Goal: Information Seeking & Learning: Find specific fact

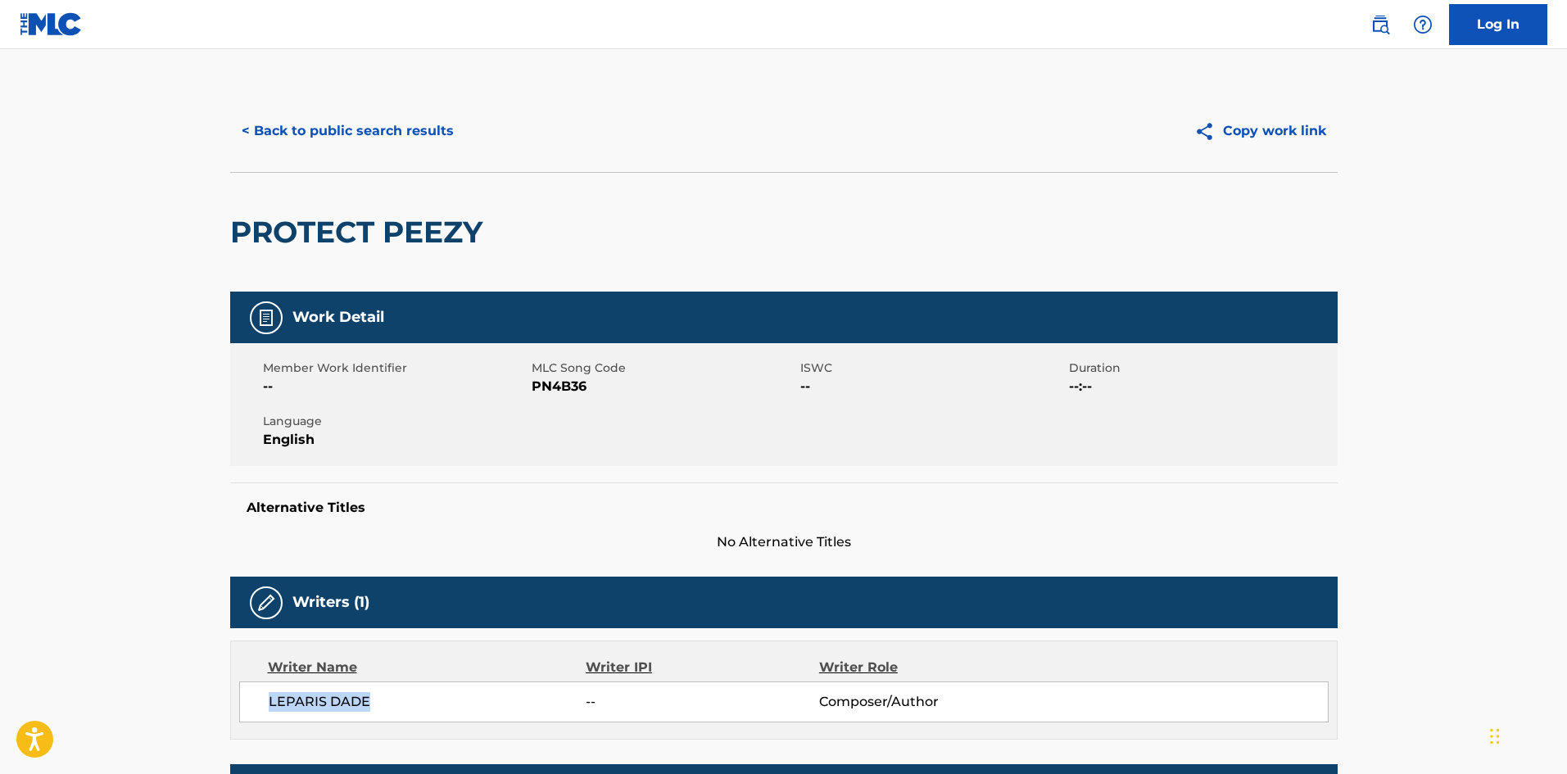
click at [394, 125] on button "< Back to public search results" at bounding box center [347, 131] width 235 height 41
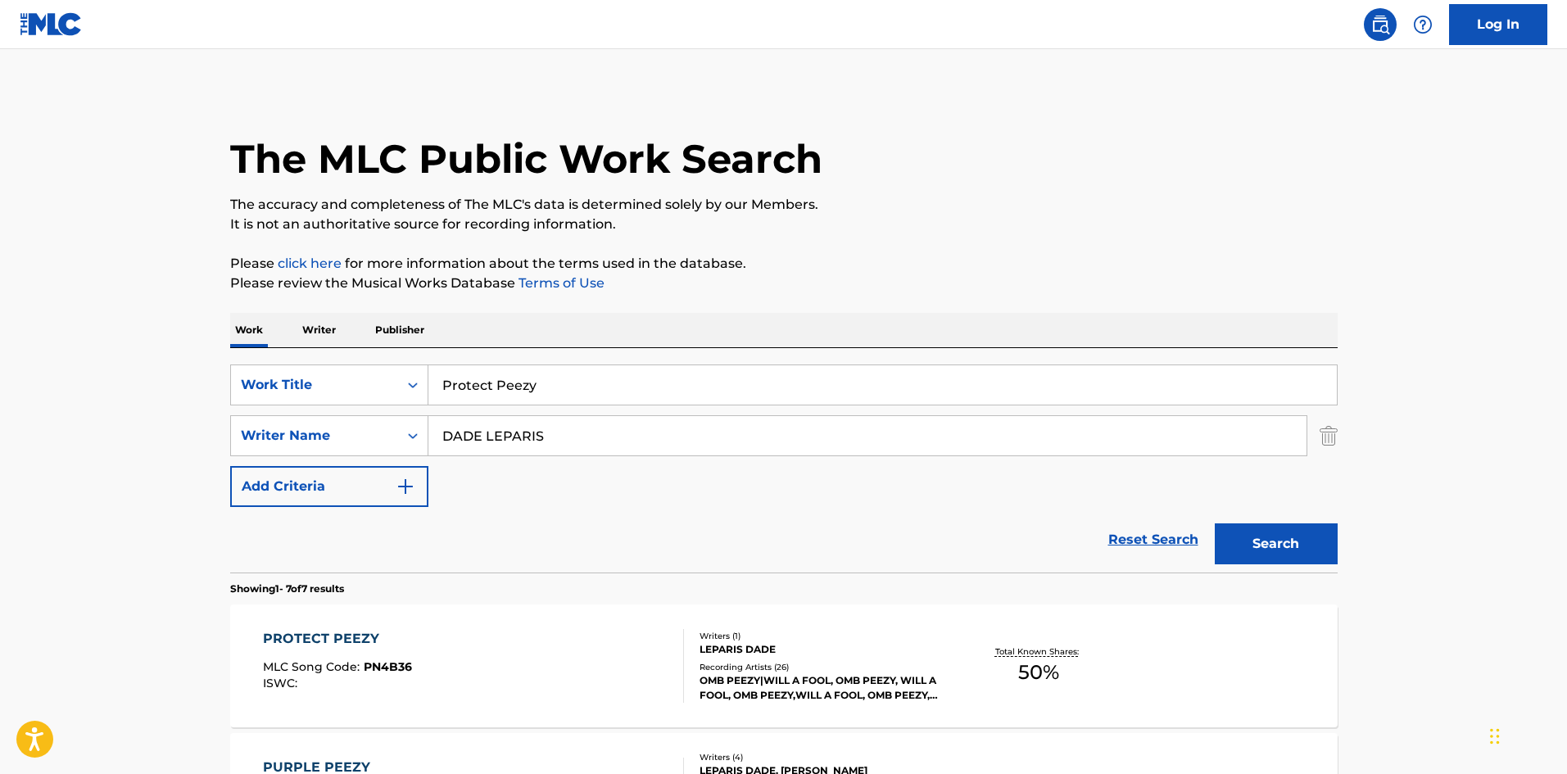
scroll to position [164, 0]
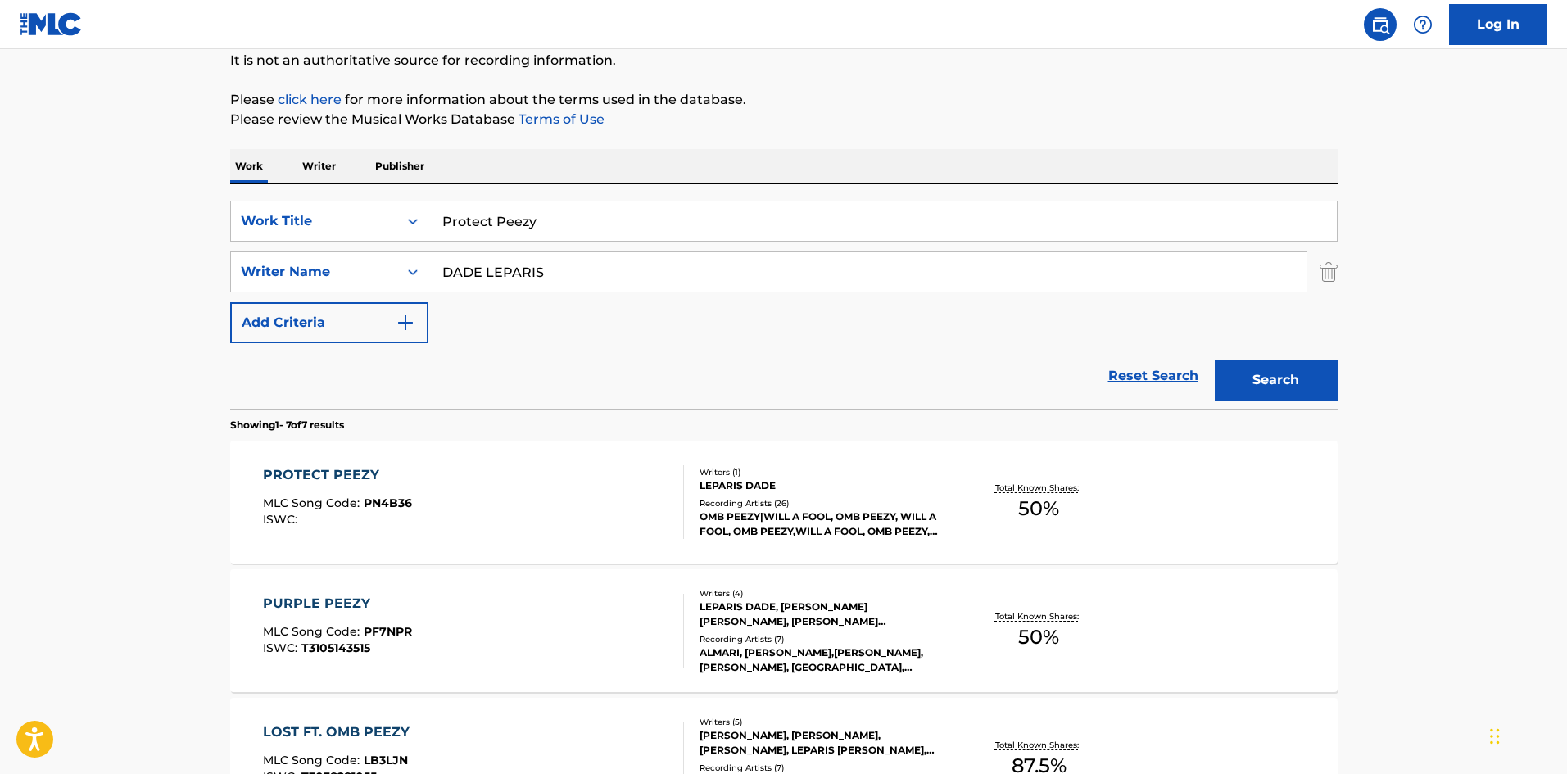
drag, startPoint x: 618, startPoint y: 235, endPoint x: 42, endPoint y: 207, distance: 576.6
click at [163, 230] on main "The MLC Public Work Search The accuracy and completeness of The MLC's data is d…" at bounding box center [783, 652] width 1567 height 1535
paste input "oint Of View"
type input "Point Of View"
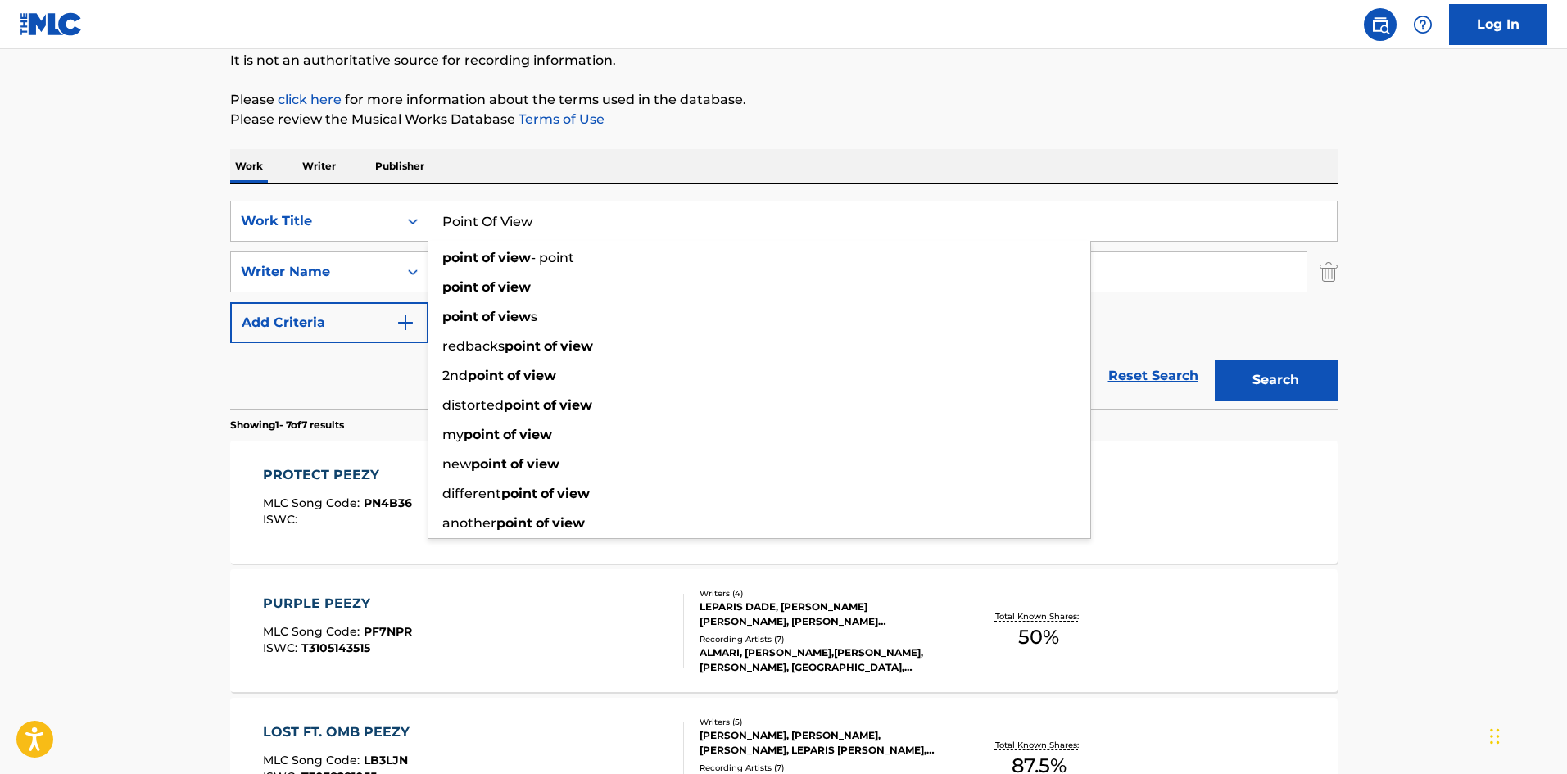
click at [719, 81] on div "The MLC Public Work Search The accuracy and completeness of The MLC's data is d…" at bounding box center [784, 669] width 1147 height 1486
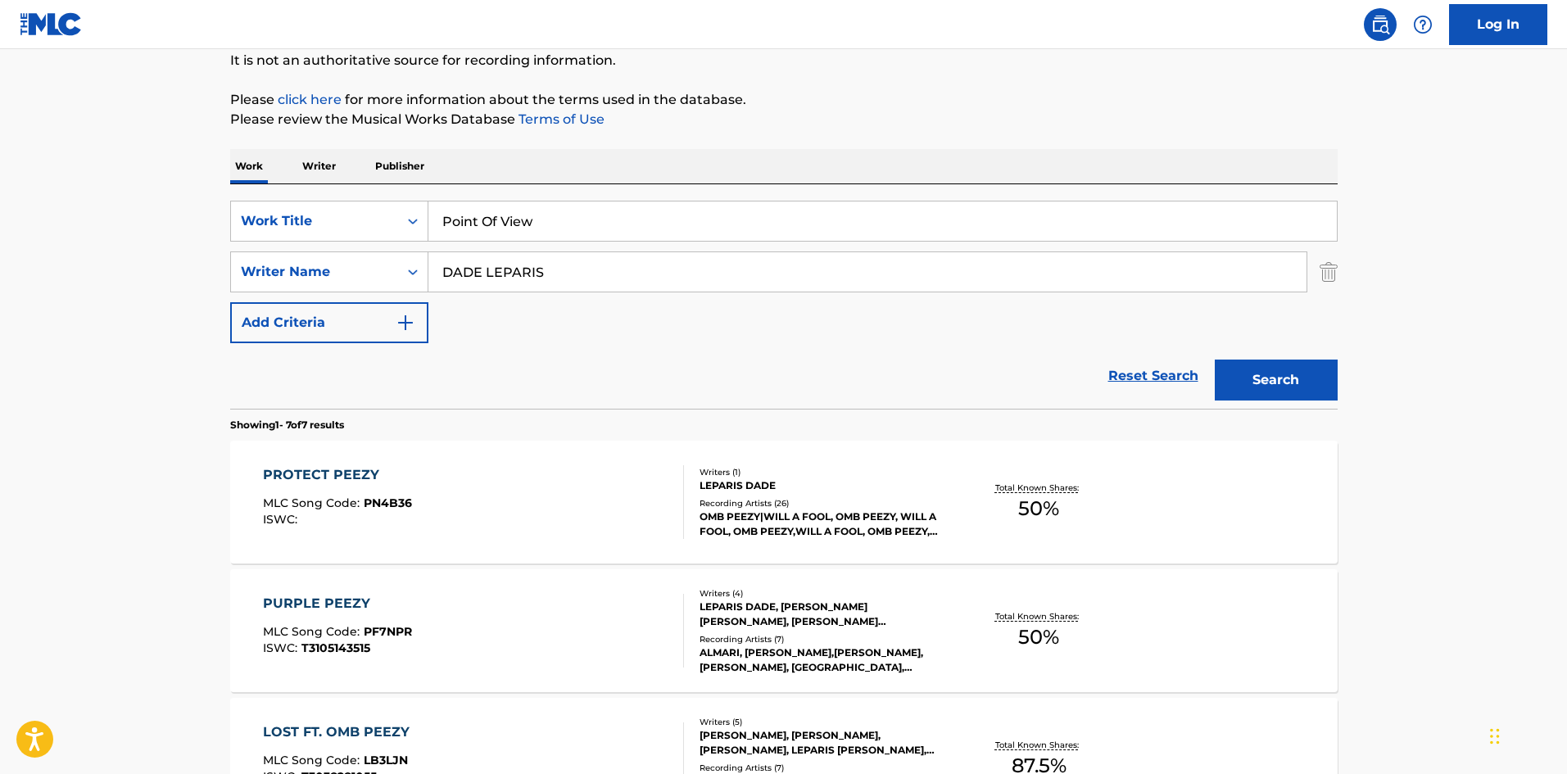
drag, startPoint x: 607, startPoint y: 265, endPoint x: 0, endPoint y: 216, distance: 609.1
click at [0, 216] on main "The MLC Public Work Search The accuracy and completeness of The MLC's data is d…" at bounding box center [783, 652] width 1567 height 1535
paste input "[PERSON_NAME]"
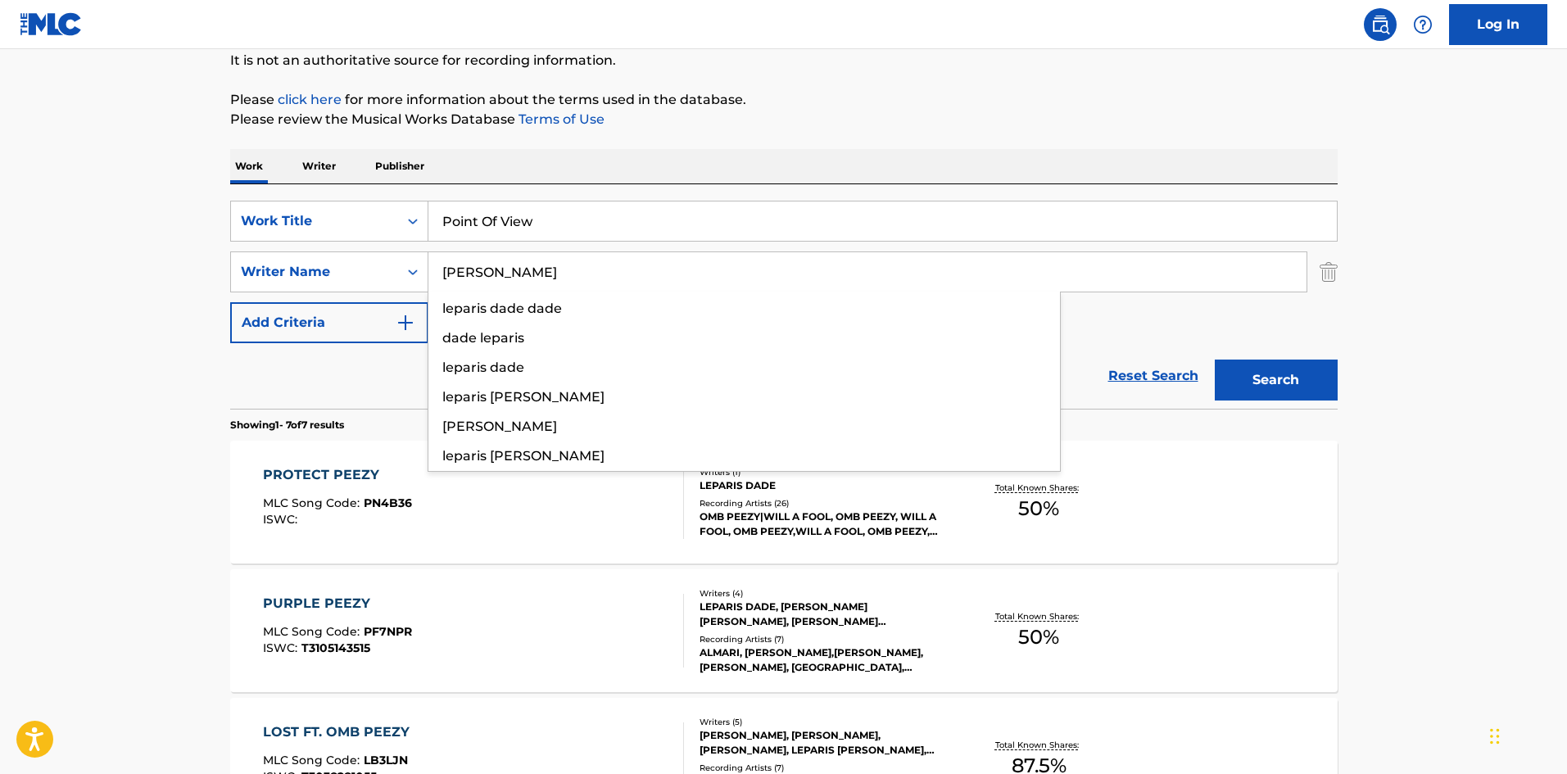
type input "[PERSON_NAME]"
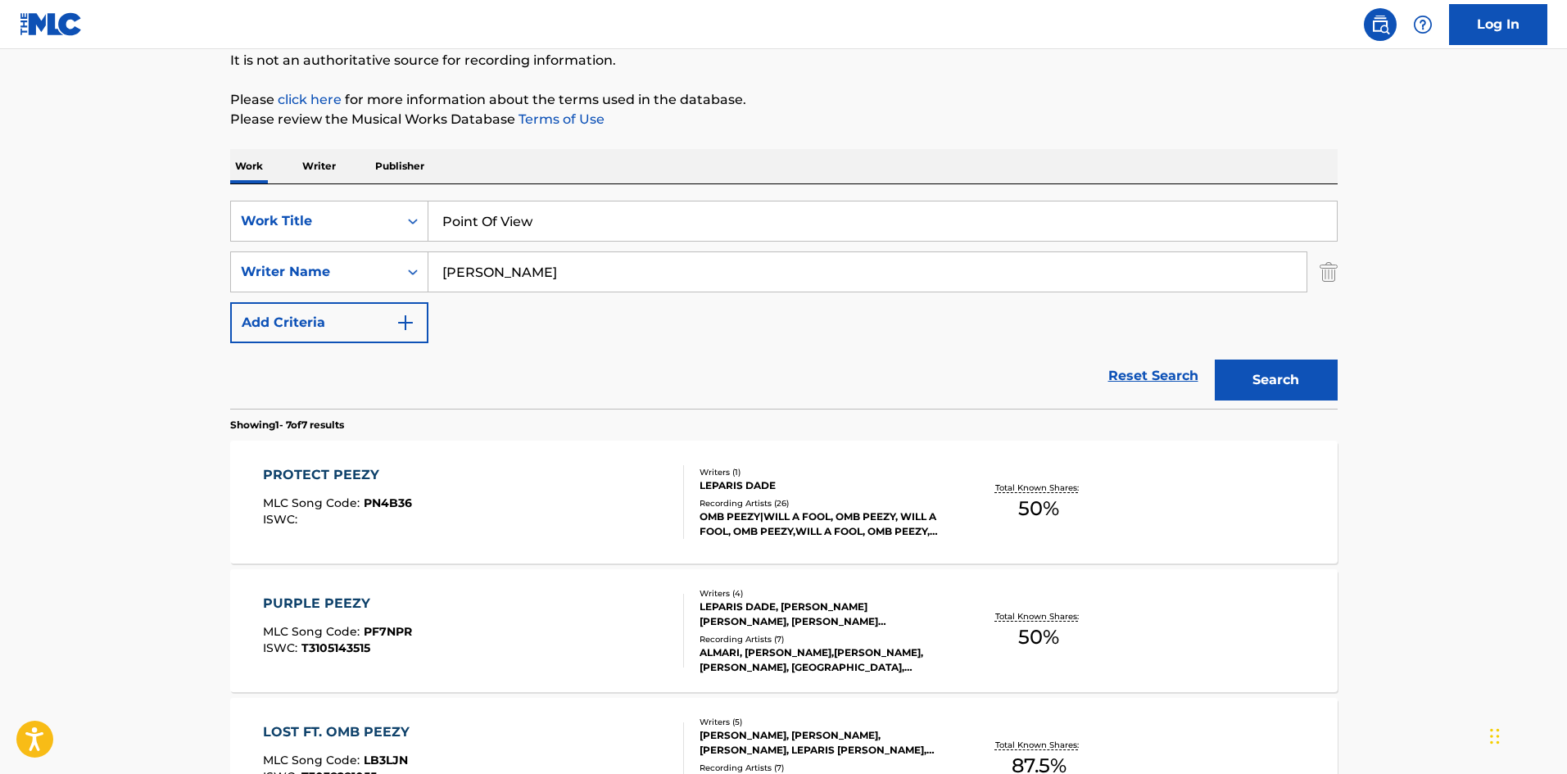
click at [1312, 380] on button "Search" at bounding box center [1276, 380] width 123 height 41
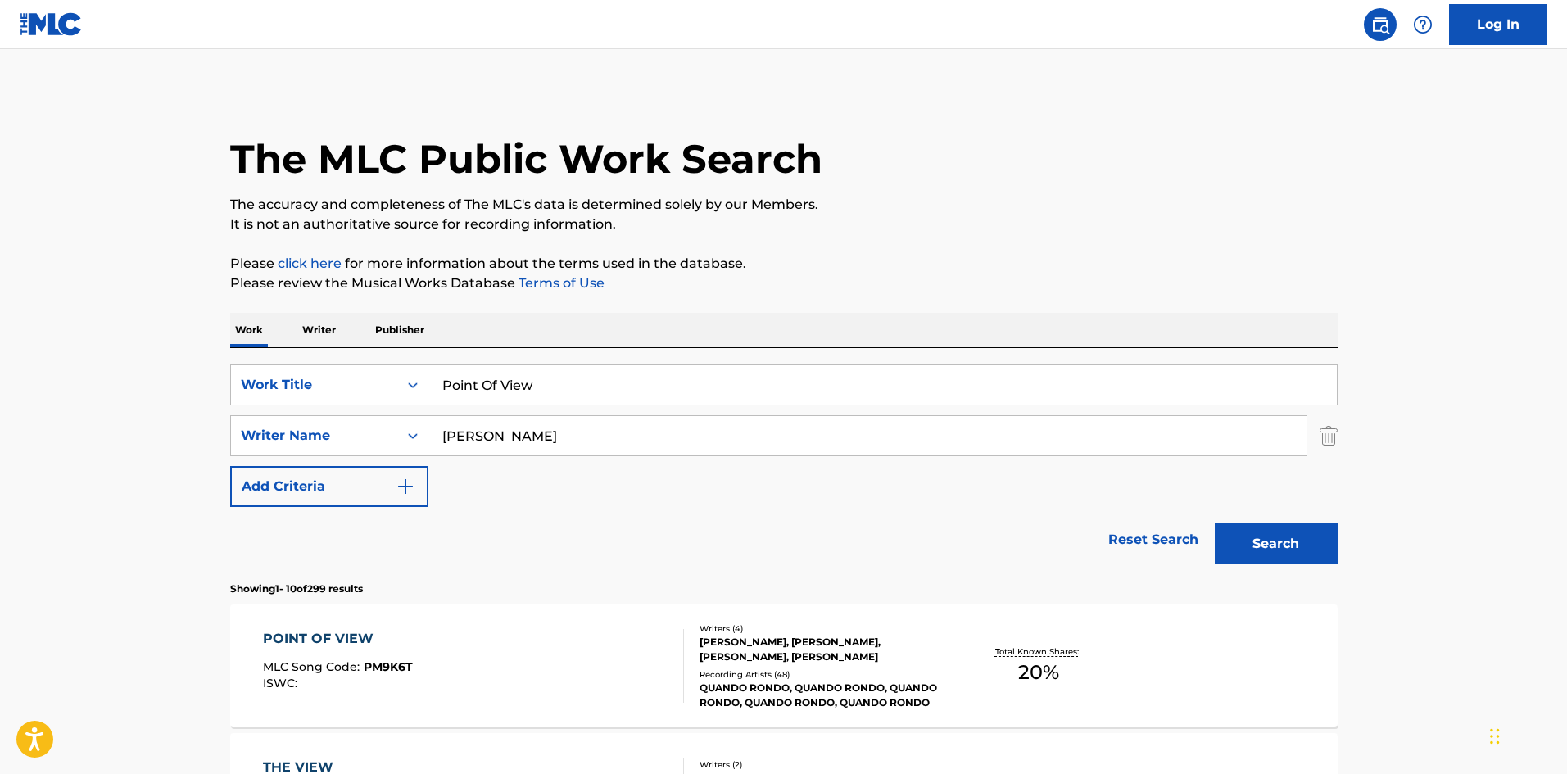
drag, startPoint x: 583, startPoint y: 384, endPoint x: 0, endPoint y: 354, distance: 584.1
paste input "Can't Fall Off"
type input "Can't Fall Off"
drag, startPoint x: 696, startPoint y: 273, endPoint x: 614, endPoint y: 384, distance: 138.3
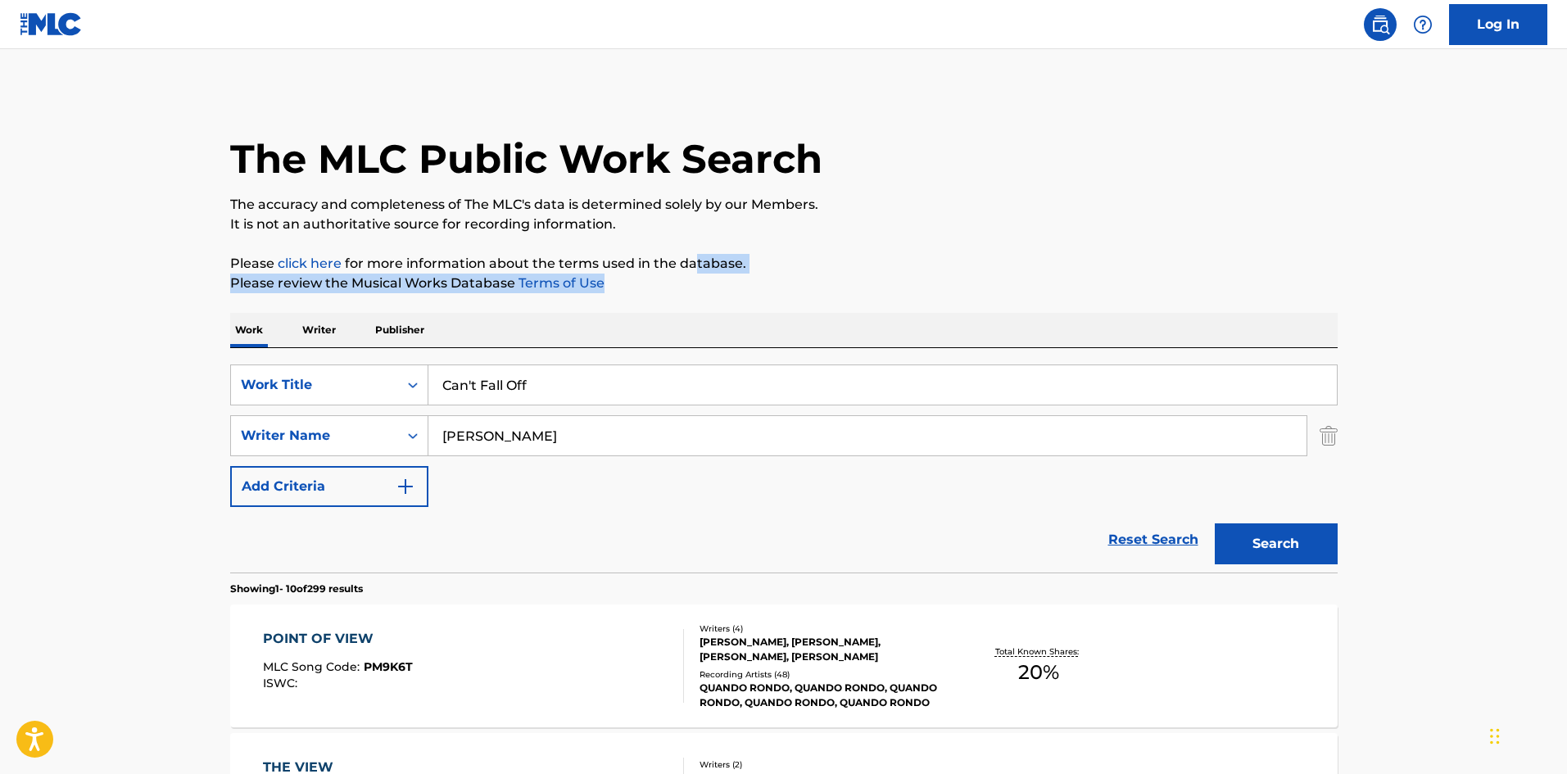
click at [696, 274] on p "Please review the Musical Works Database Terms of Use" at bounding box center [784, 284] width 1108 height 20
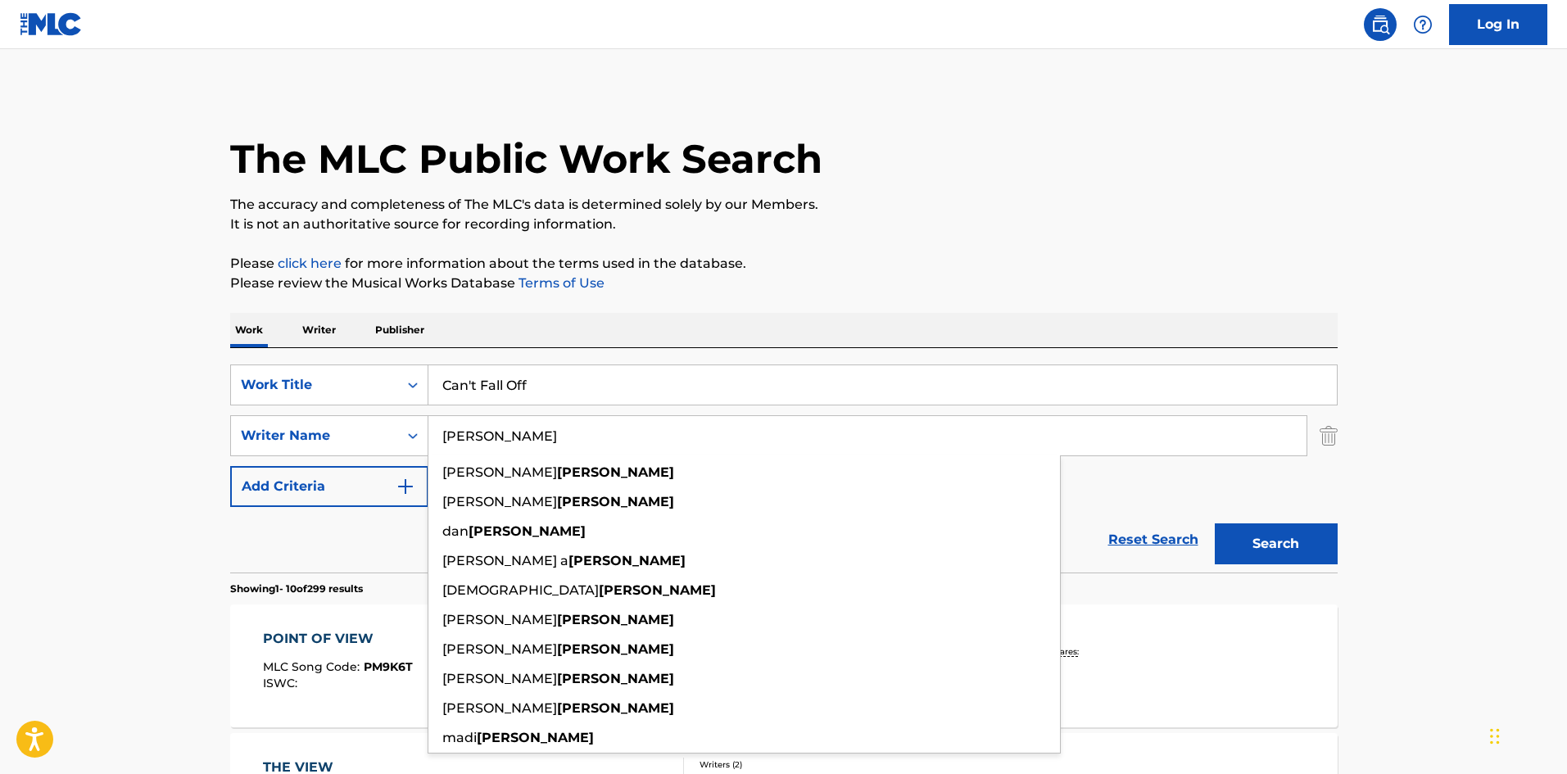
drag, startPoint x: 574, startPoint y: 430, endPoint x: 0, endPoint y: 424, distance: 573.6
paste input "[PERSON_NAME]"
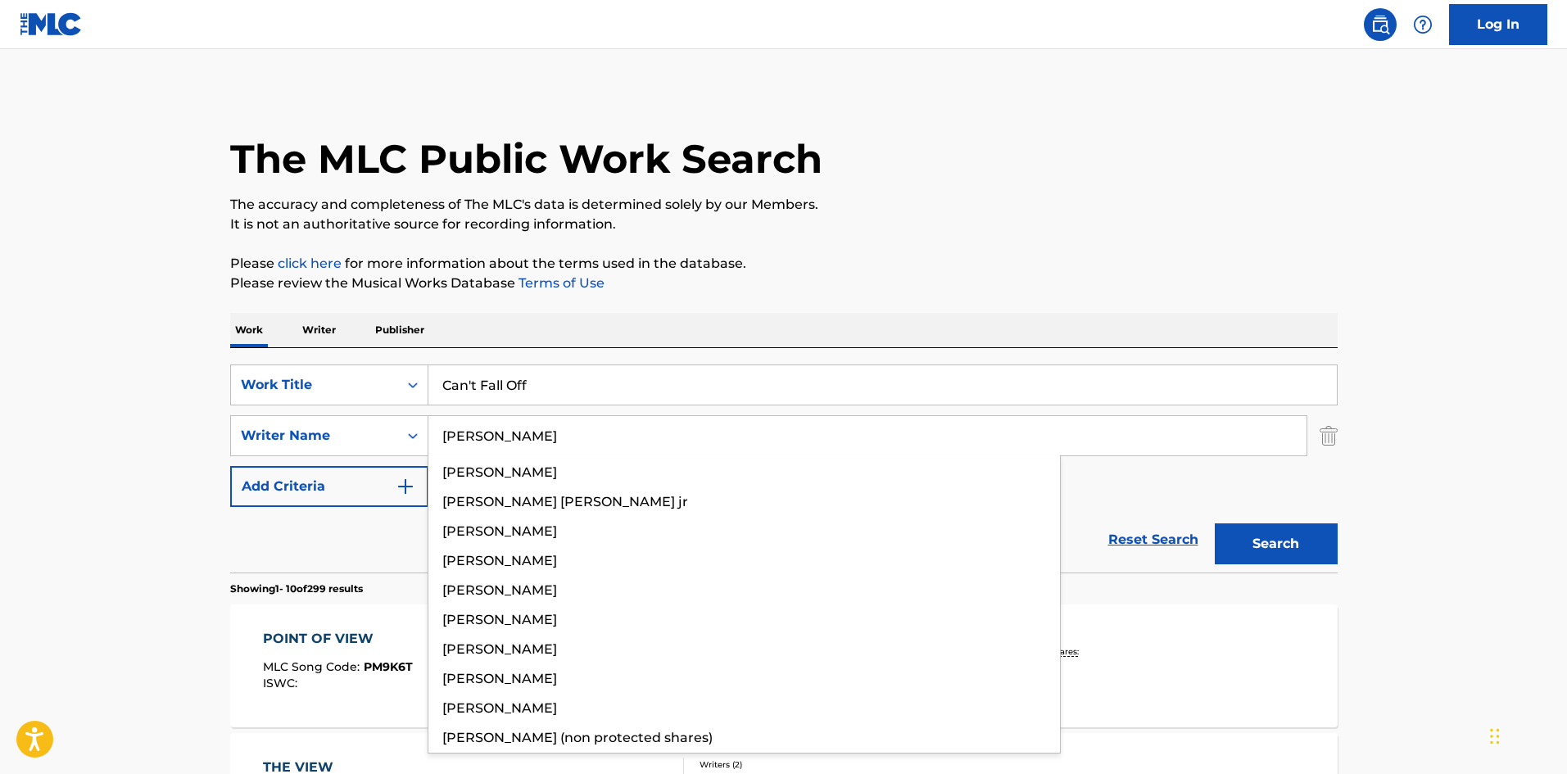
type input "[PERSON_NAME]"
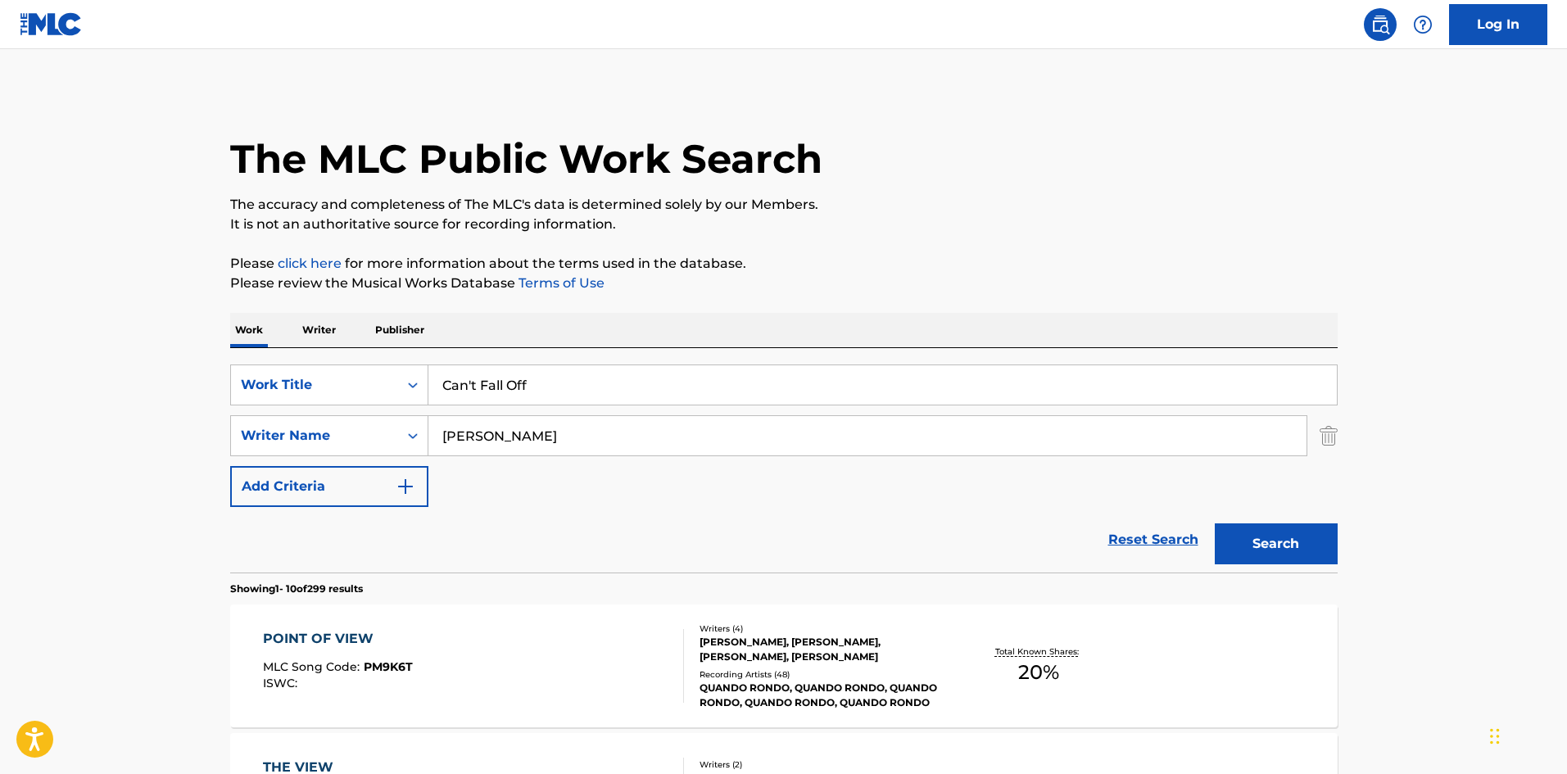
click at [1328, 538] on button "Search" at bounding box center [1276, 544] width 123 height 41
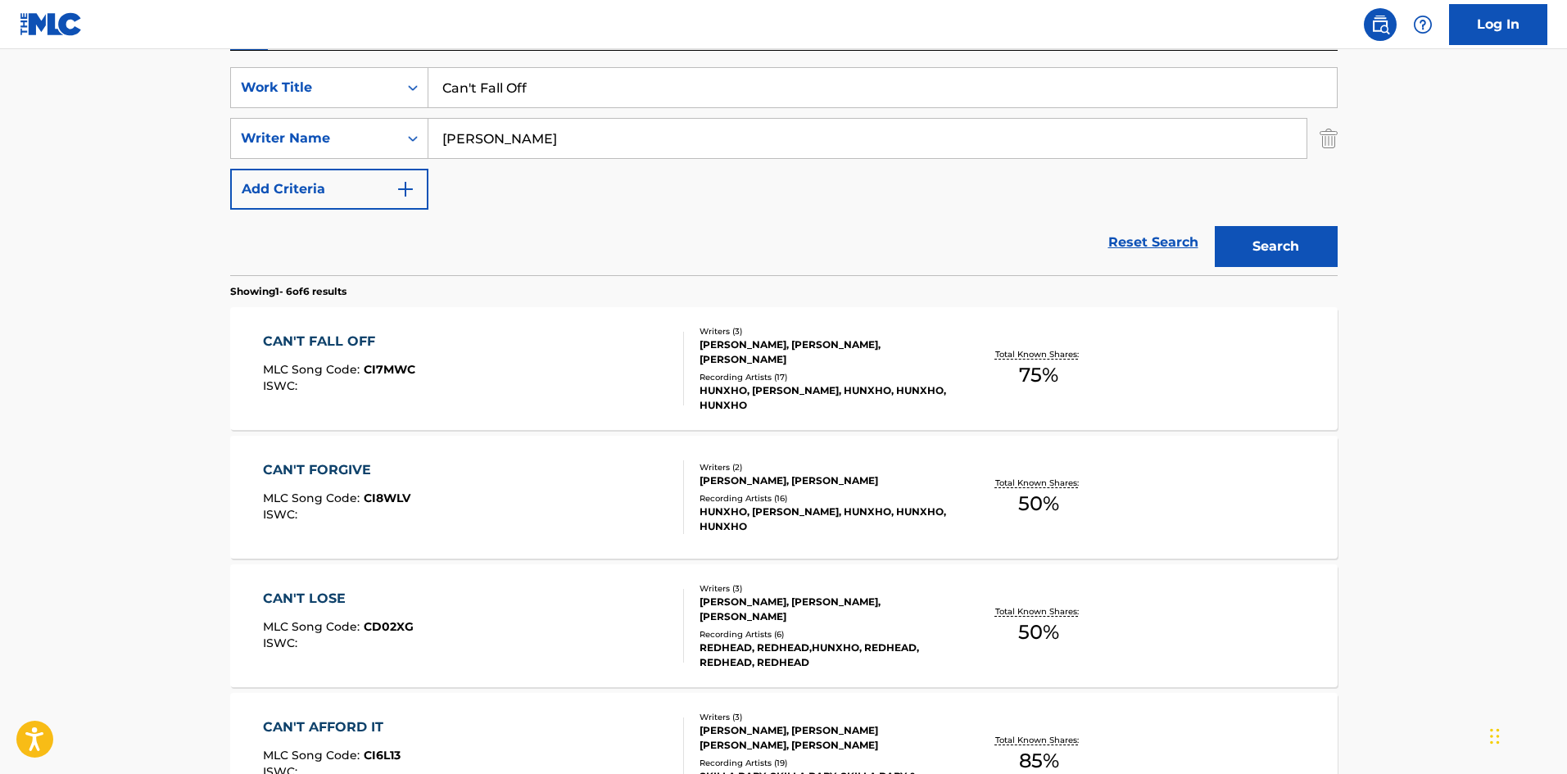
scroll to position [328, 0]
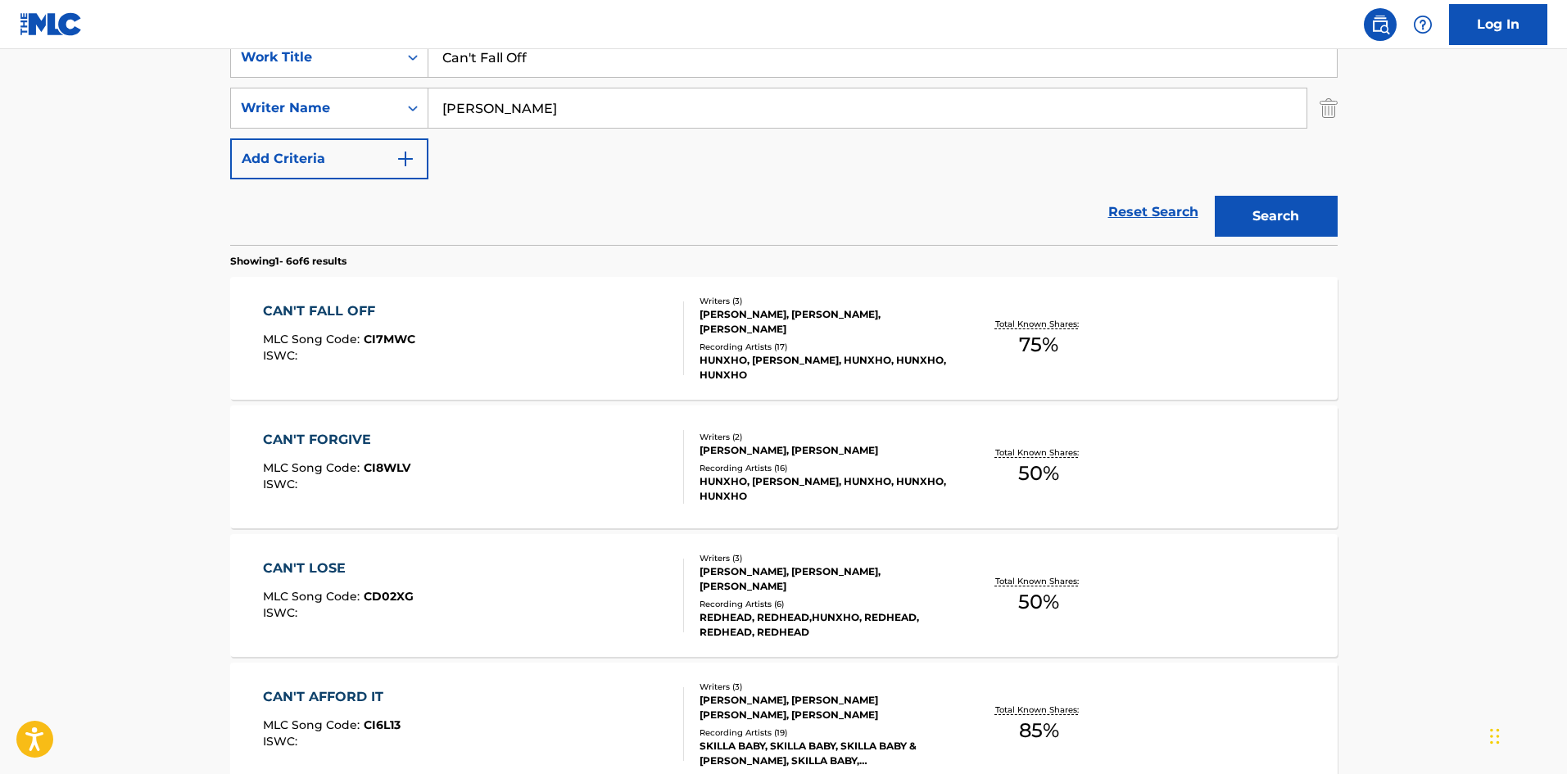
click at [319, 305] on div "CAN'T FALL OFF" at bounding box center [339, 312] width 152 height 20
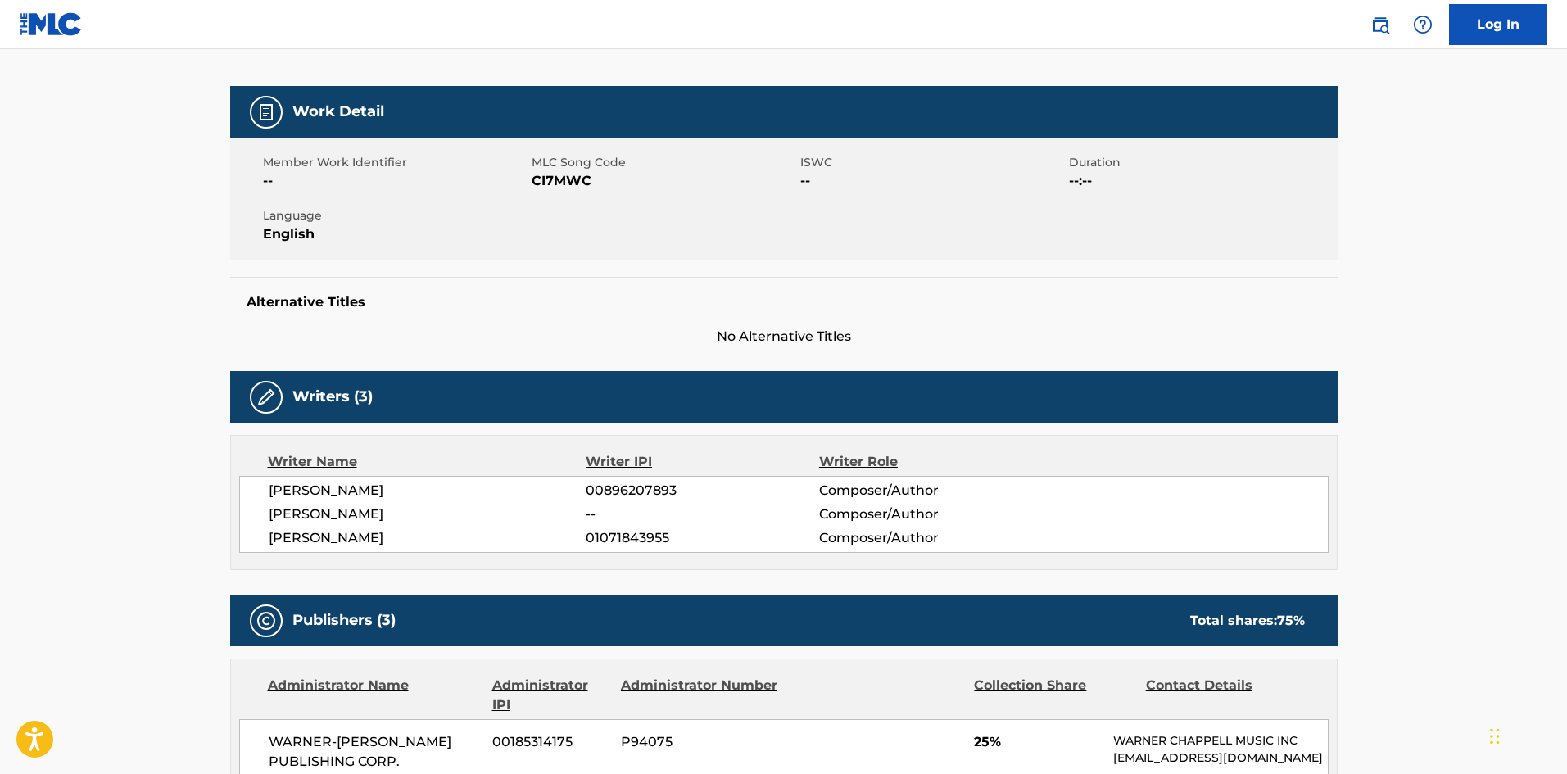
scroll to position [410, 0]
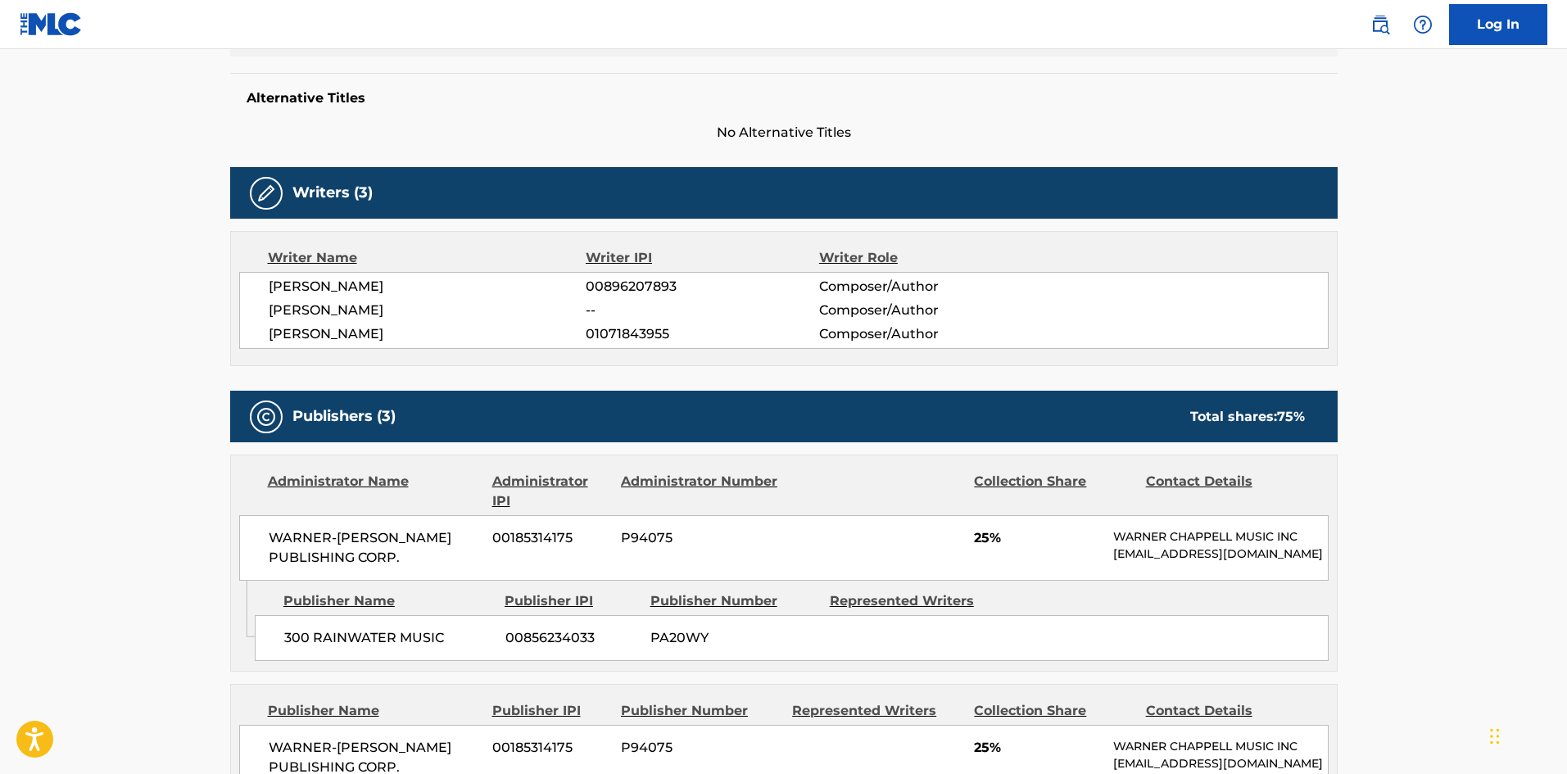
click at [348, 302] on span "[PERSON_NAME]" at bounding box center [428, 311] width 318 height 20
copy span "[PERSON_NAME]"
click at [338, 331] on span "[PERSON_NAME]" at bounding box center [428, 334] width 318 height 20
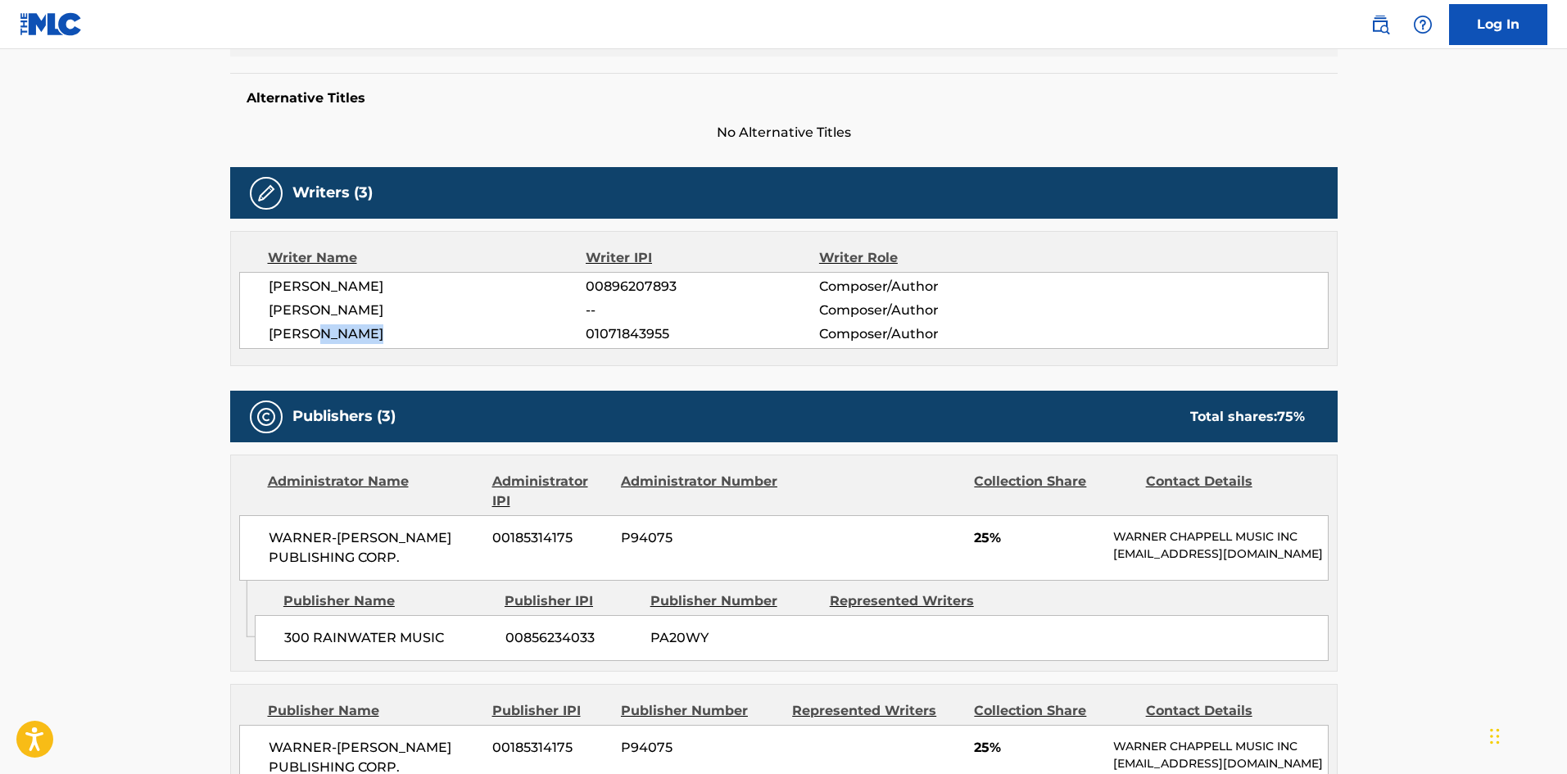
copy span "[PERSON_NAME]"
click at [333, 286] on span "[PERSON_NAME]" at bounding box center [428, 287] width 318 height 20
click at [358, 277] on span "[PERSON_NAME]" at bounding box center [428, 287] width 318 height 20
copy span "DODO"
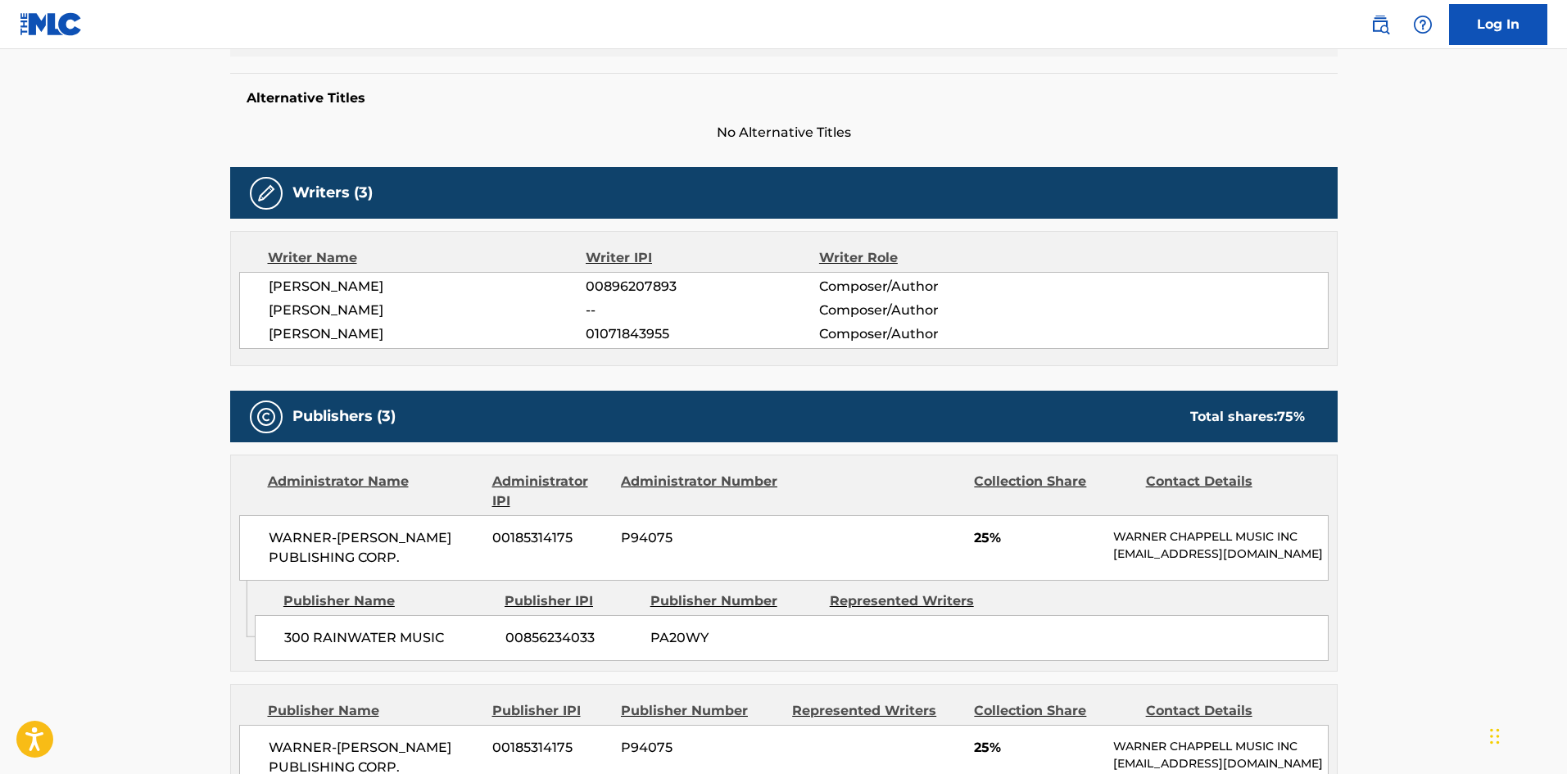
click at [279, 312] on span "[PERSON_NAME]" at bounding box center [428, 311] width 318 height 20
copy span "[PERSON_NAME]"
click at [295, 282] on span "[PERSON_NAME]" at bounding box center [428, 287] width 318 height 20
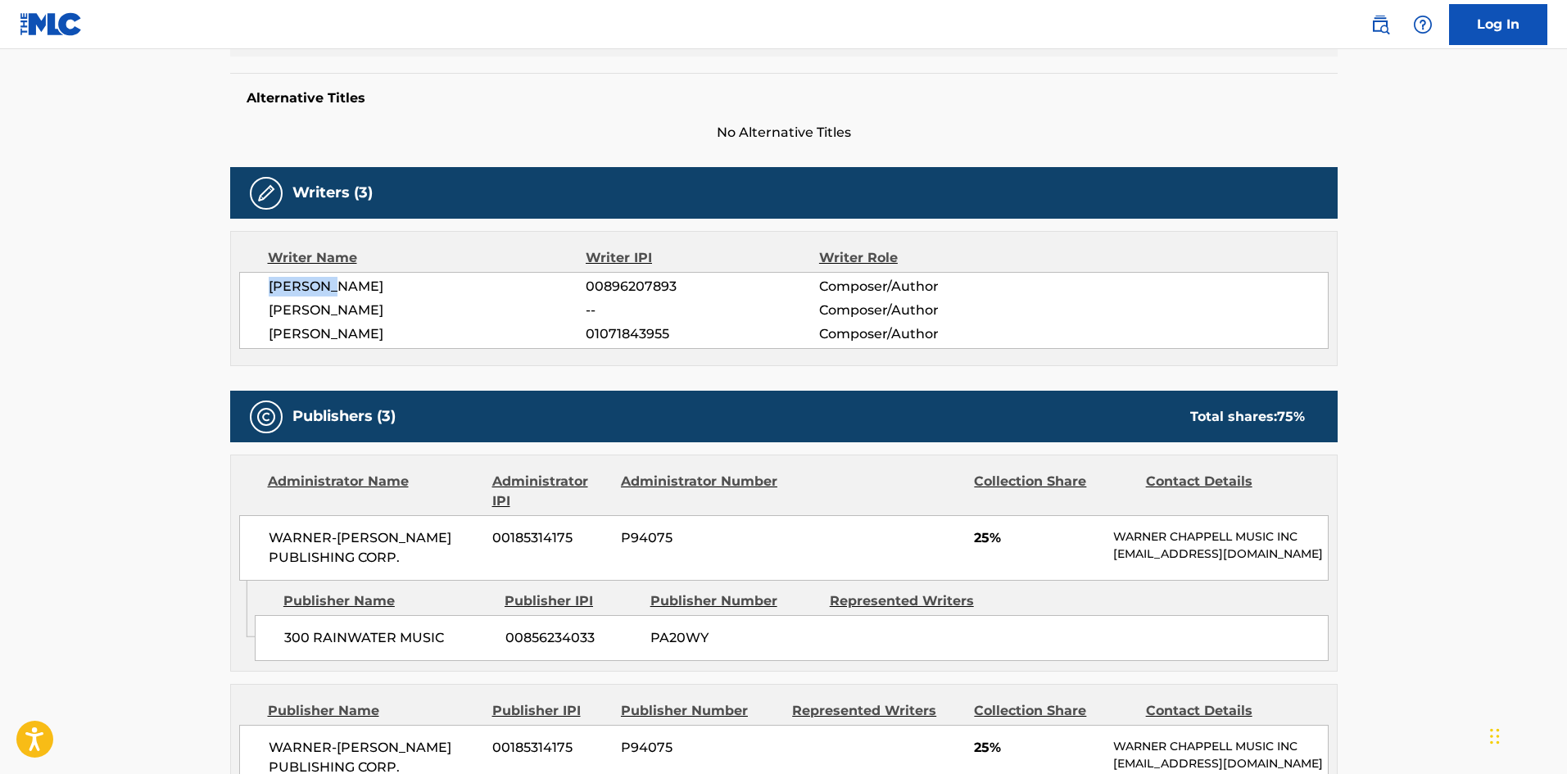
copy span "[PERSON_NAME]"
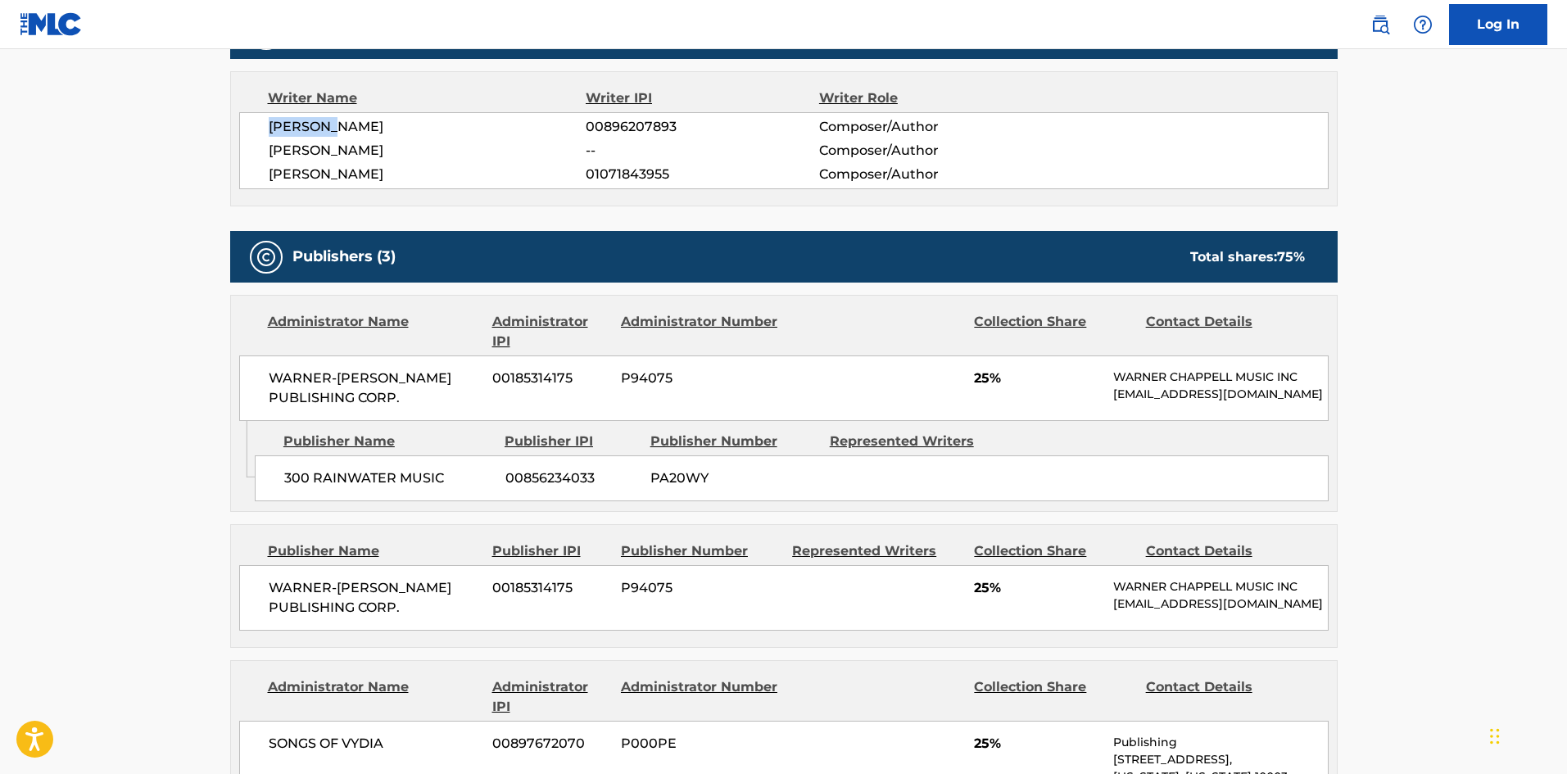
scroll to position [492, 0]
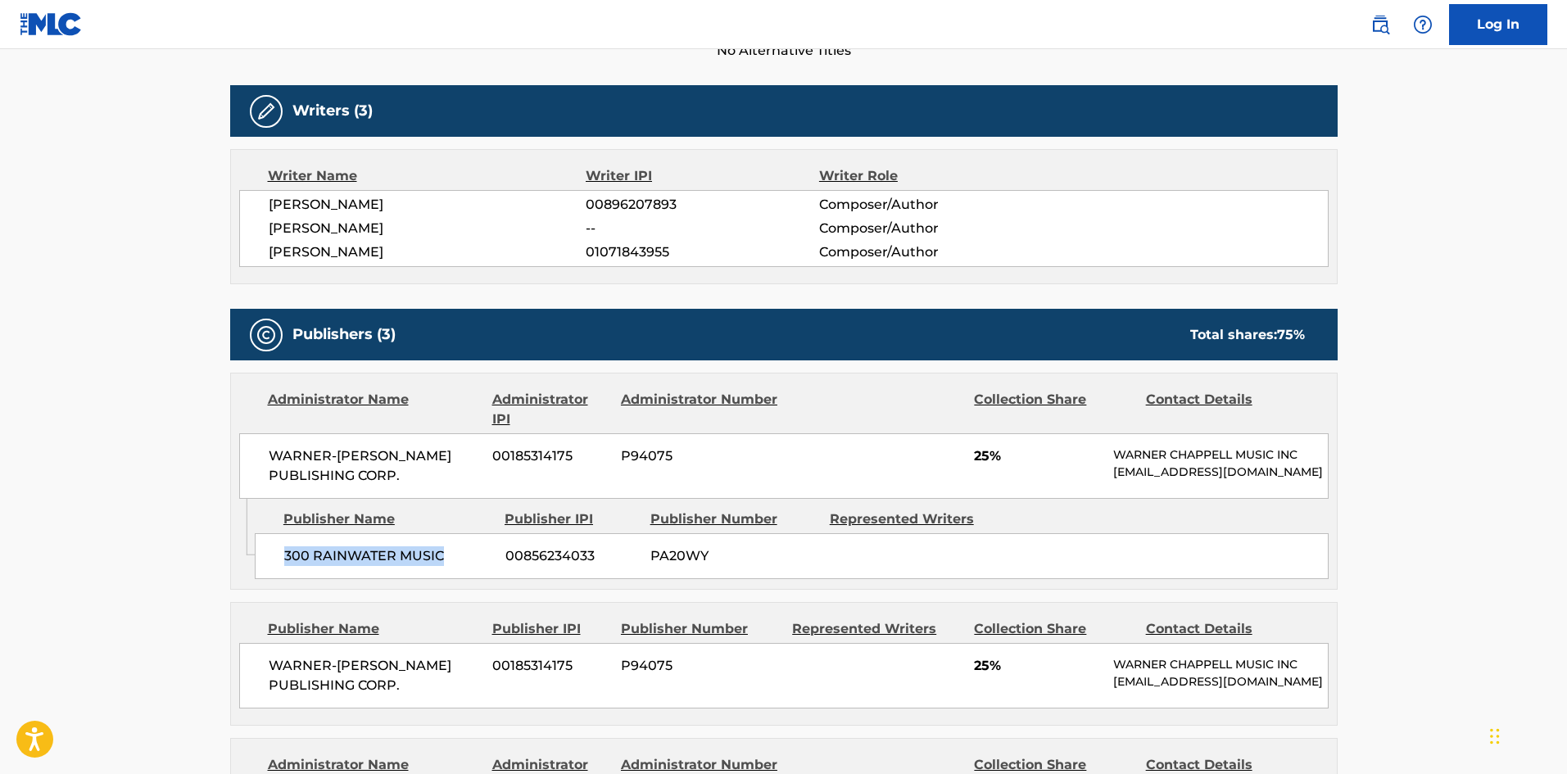
drag, startPoint x: 282, startPoint y: 563, endPoint x: 466, endPoint y: 546, distance: 185.1
click at [466, 546] on div "300 RAINWATER MUSIC 00856234033 PA20WY" at bounding box center [792, 556] width 1074 height 46
copy span "300 RAINWATER MUSIC"
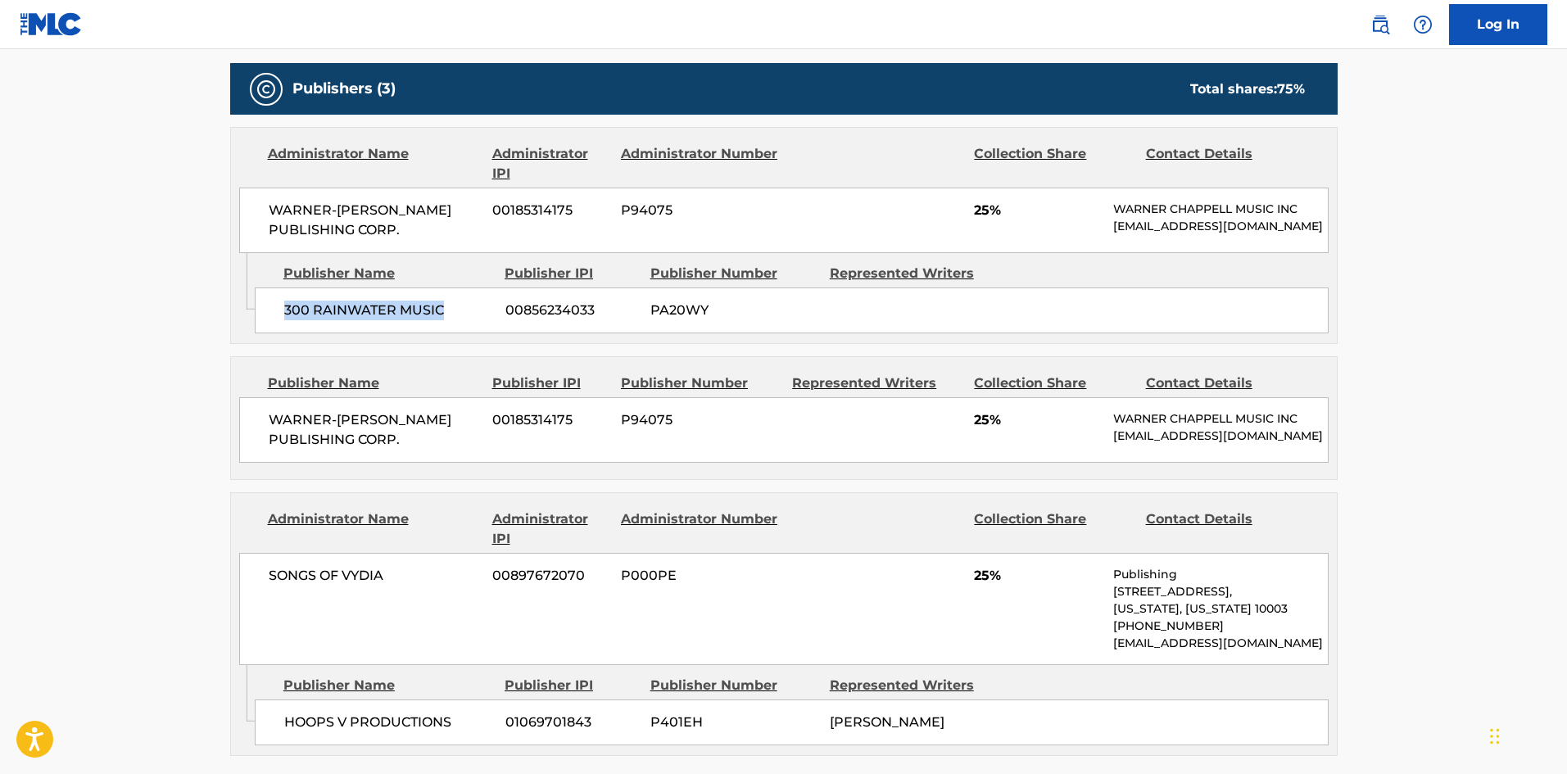
scroll to position [901, 0]
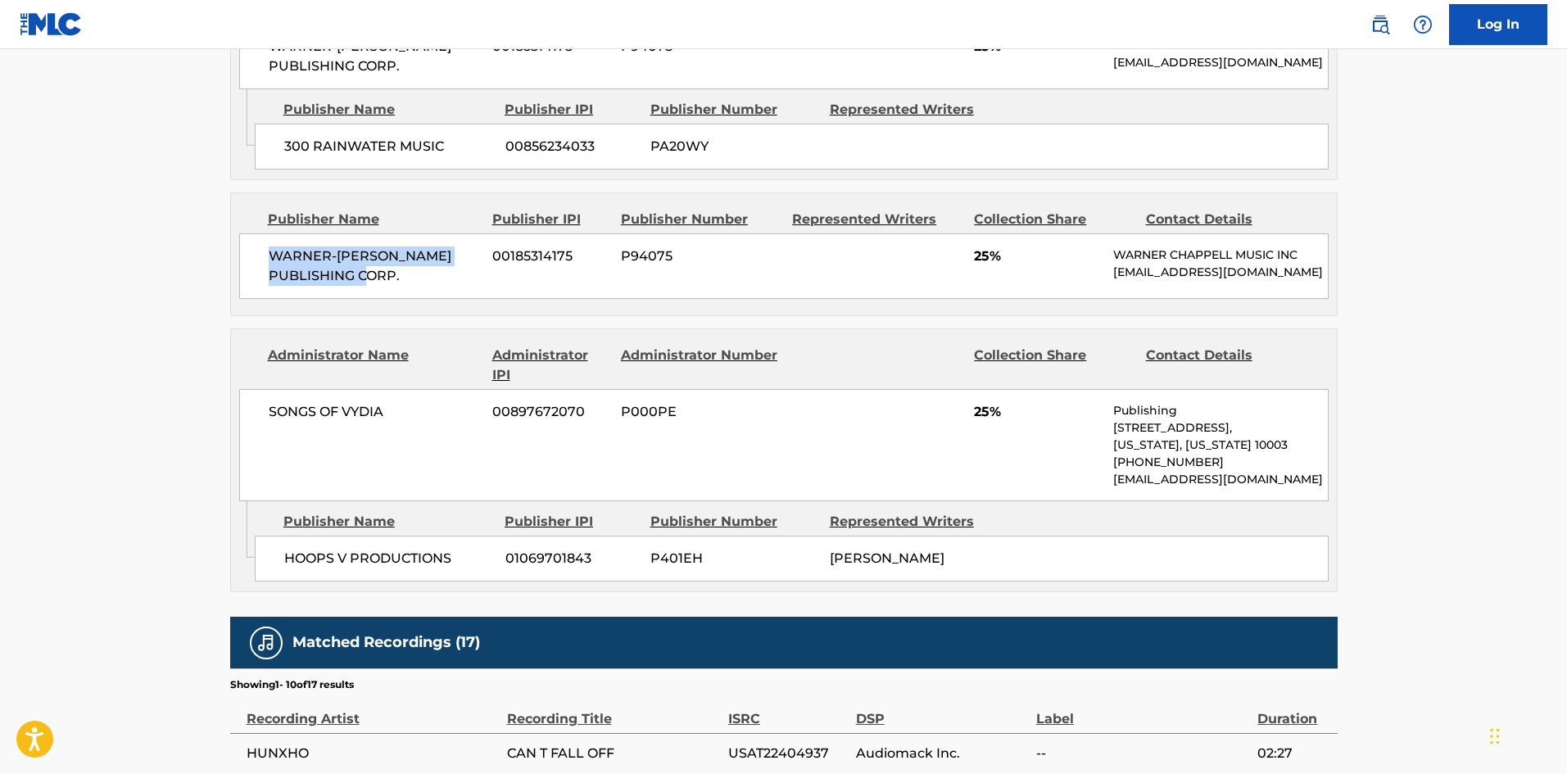
drag, startPoint x: 266, startPoint y: 265, endPoint x: 478, endPoint y: 307, distance: 216.4
click at [478, 299] on div "WARNER-[PERSON_NAME] PUBLISHING CORP. 00185314175 P94075 25% [PERSON_NAME] MUSI…" at bounding box center [784, 267] width 1090 height 66
copy span "WARNER-[PERSON_NAME] PUBLISHING CORP."
drag, startPoint x: 283, startPoint y: 580, endPoint x: 489, endPoint y: 574, distance: 206.5
click at [489, 574] on div "HOOPS V PRODUCTIONS 01069701843 P401EH [PERSON_NAME]" at bounding box center [792, 559] width 1074 height 46
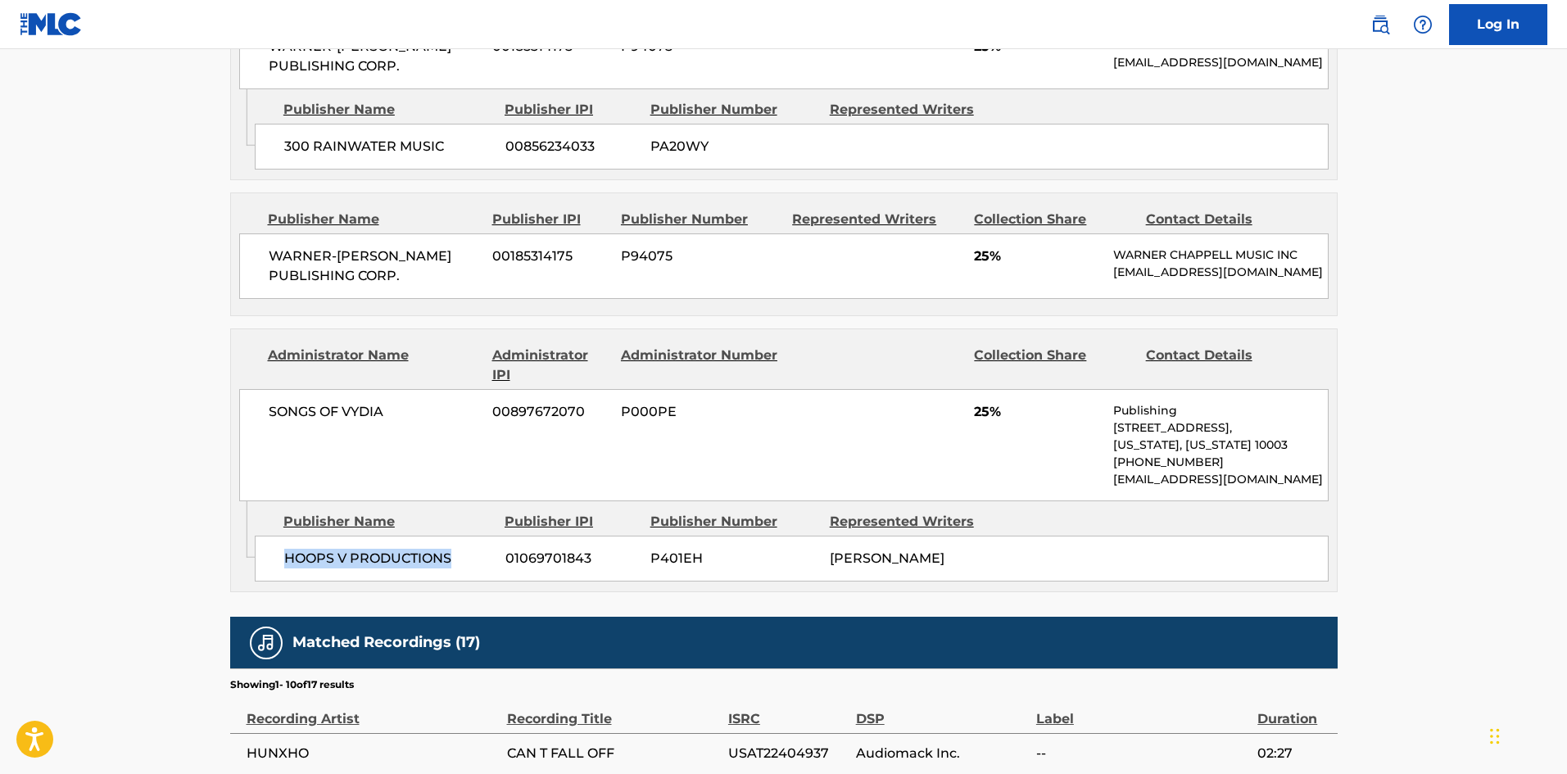
copy span "HOOPS V PRODUCTIONS"
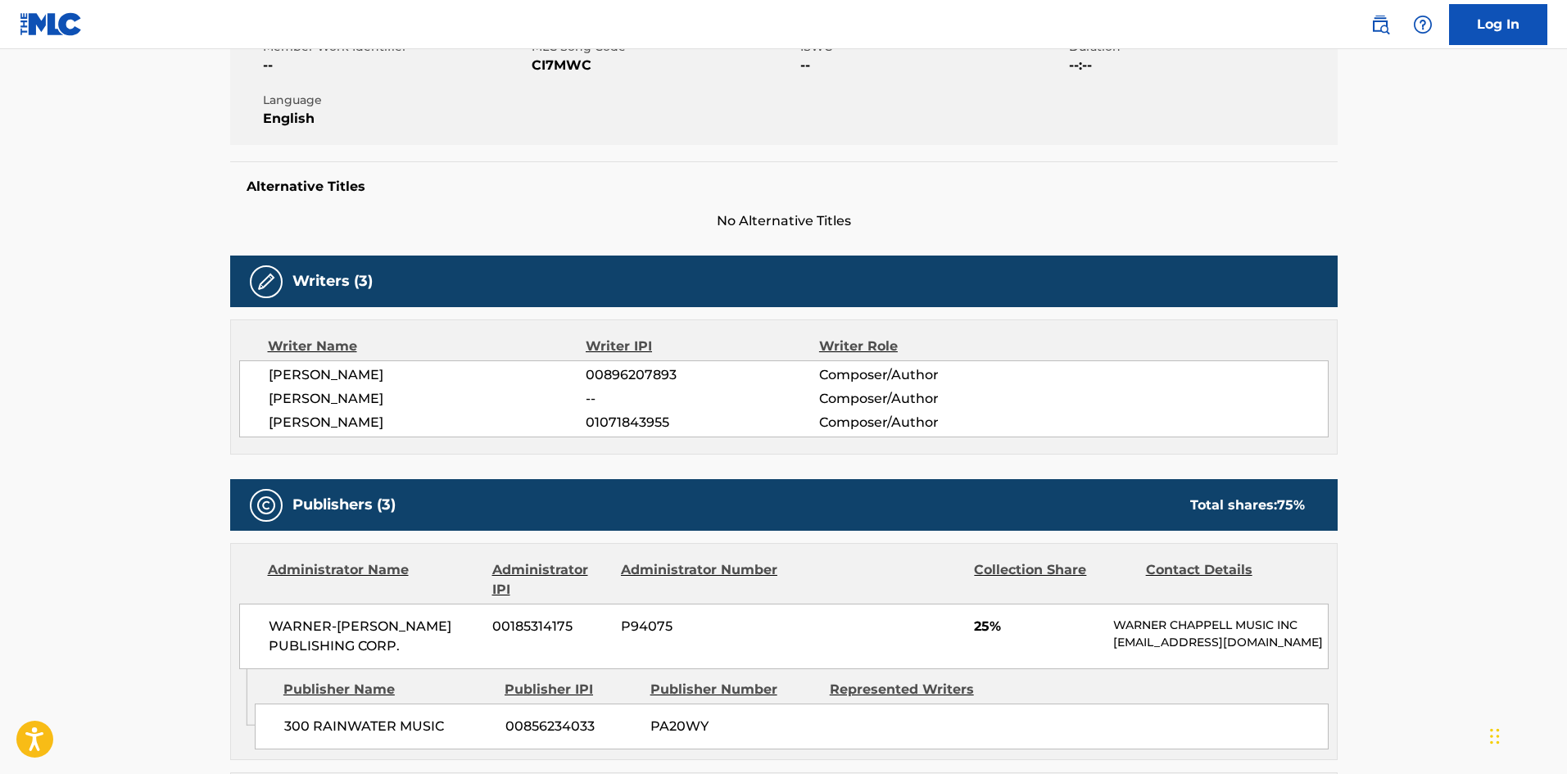
scroll to position [328, 0]
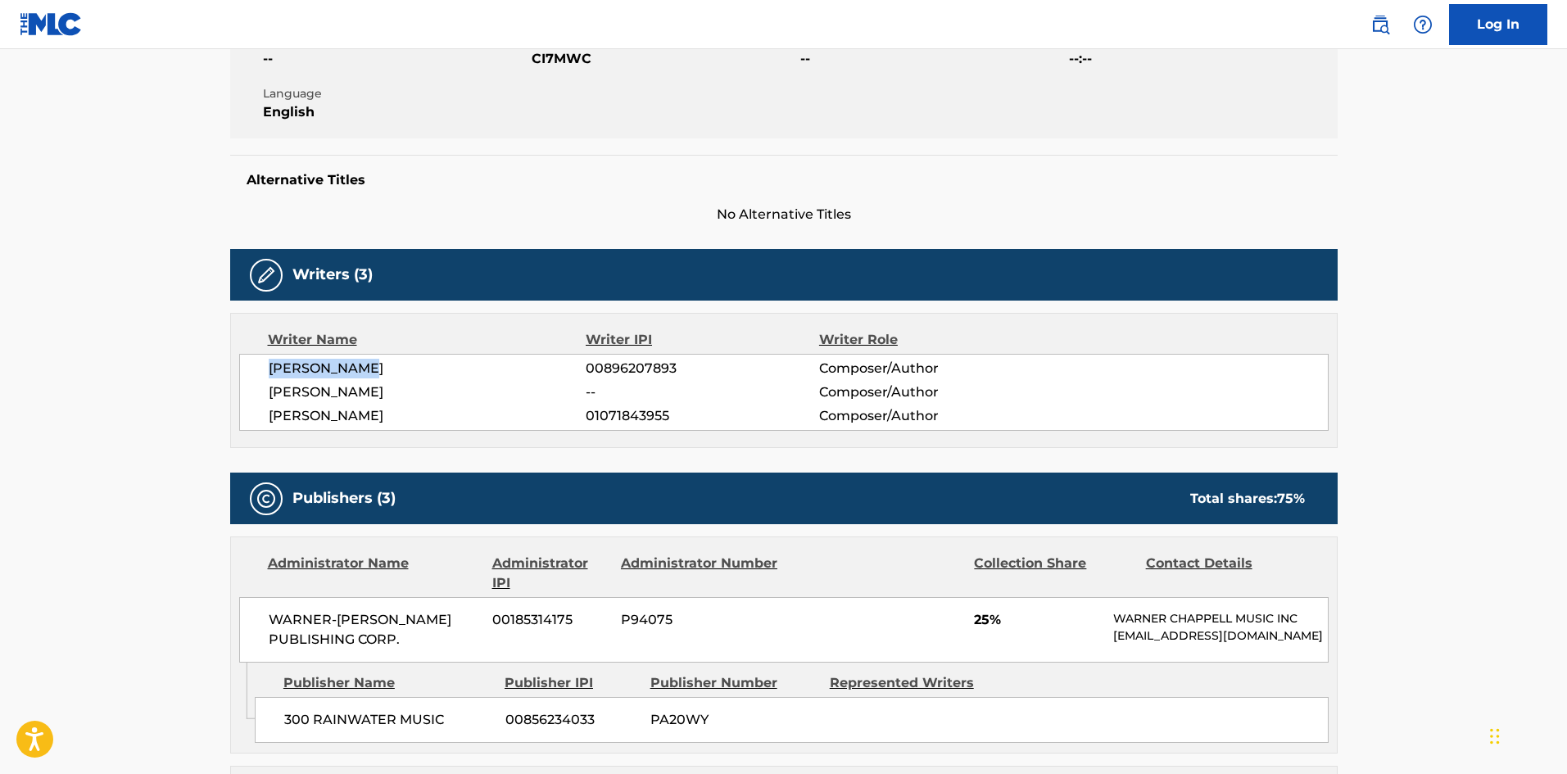
drag, startPoint x: 269, startPoint y: 373, endPoint x: 418, endPoint y: 359, distance: 149.8
click at [418, 359] on span "[PERSON_NAME]" at bounding box center [428, 369] width 318 height 20
copy span "[PERSON_NAME]"
drag, startPoint x: 269, startPoint y: 392, endPoint x: 414, endPoint y: 392, distance: 145.0
click at [414, 392] on span "[PERSON_NAME]" at bounding box center [428, 393] width 318 height 20
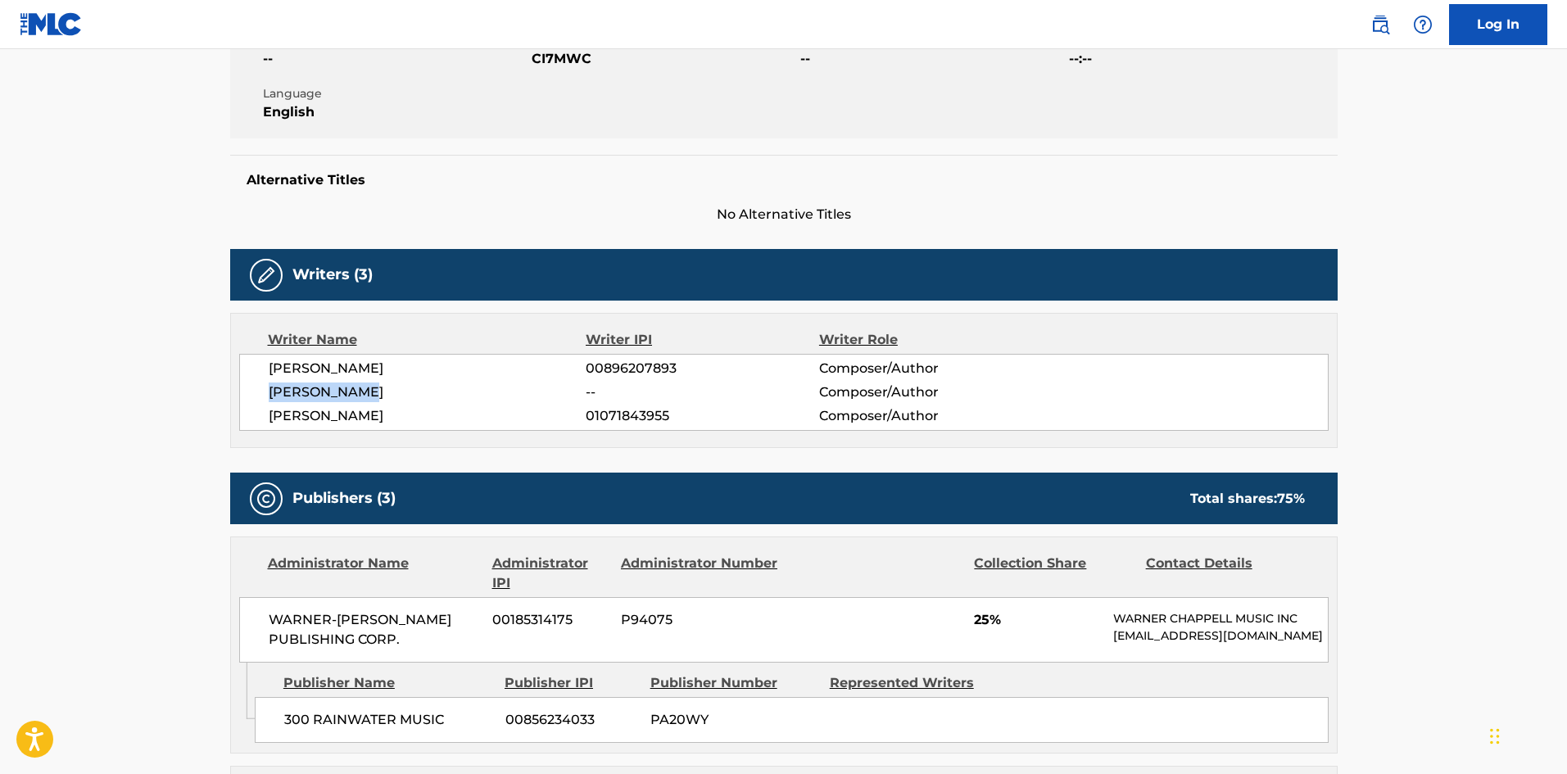
copy span "[PERSON_NAME]"
drag, startPoint x: 274, startPoint y: 415, endPoint x: 302, endPoint y: 419, distance: 29.0
click at [396, 417] on span "[PERSON_NAME]" at bounding box center [428, 416] width 318 height 20
click at [271, 397] on span "[PERSON_NAME]" at bounding box center [428, 393] width 318 height 20
drag, startPoint x: 265, startPoint y: 418, endPoint x: 423, endPoint y: 415, distance: 157.3
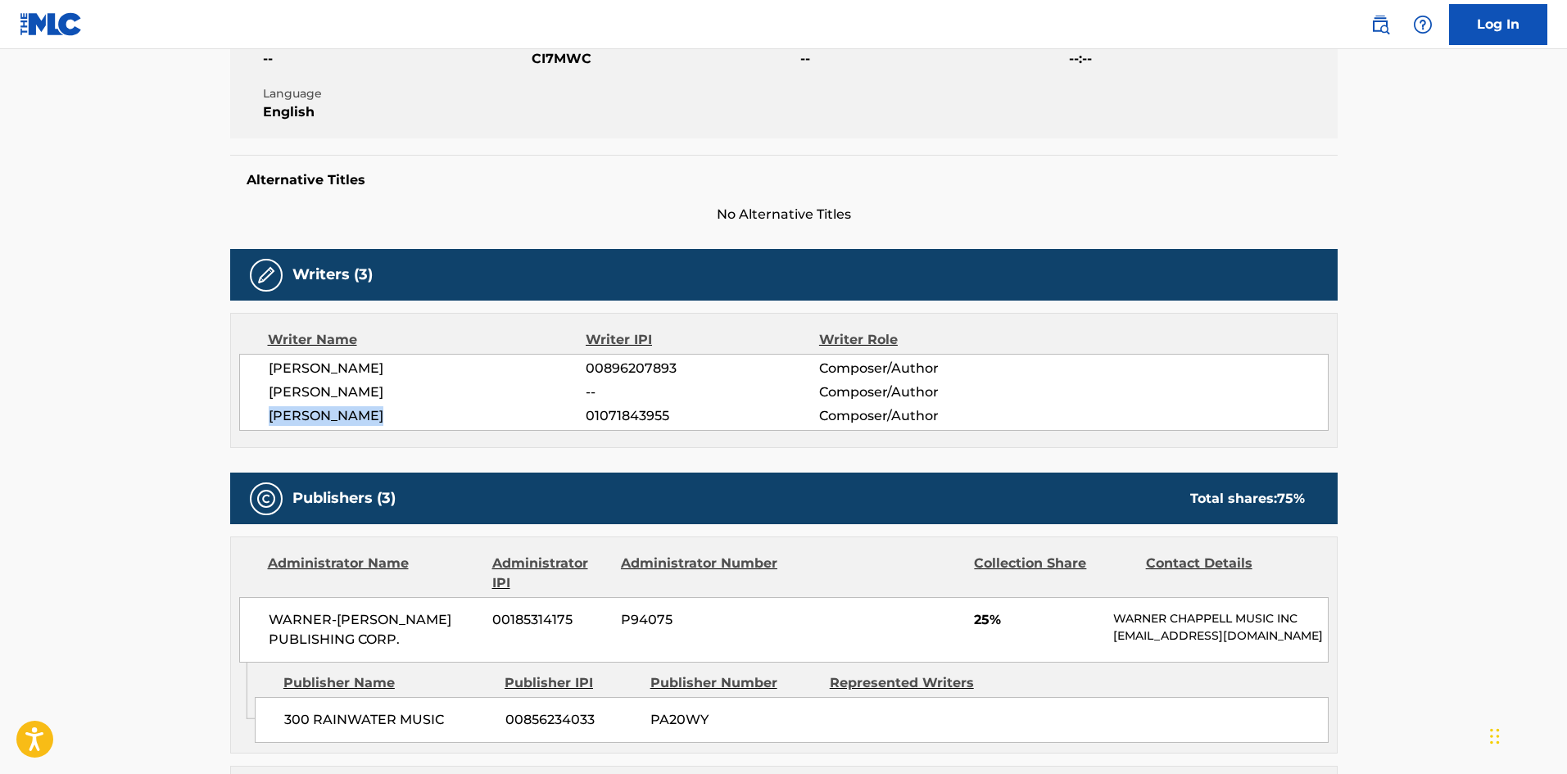
click at [423, 415] on div "[PERSON_NAME] 00896207893 Composer/Author [PERSON_NAME] -- Composer/Author [PER…" at bounding box center [784, 392] width 1090 height 77
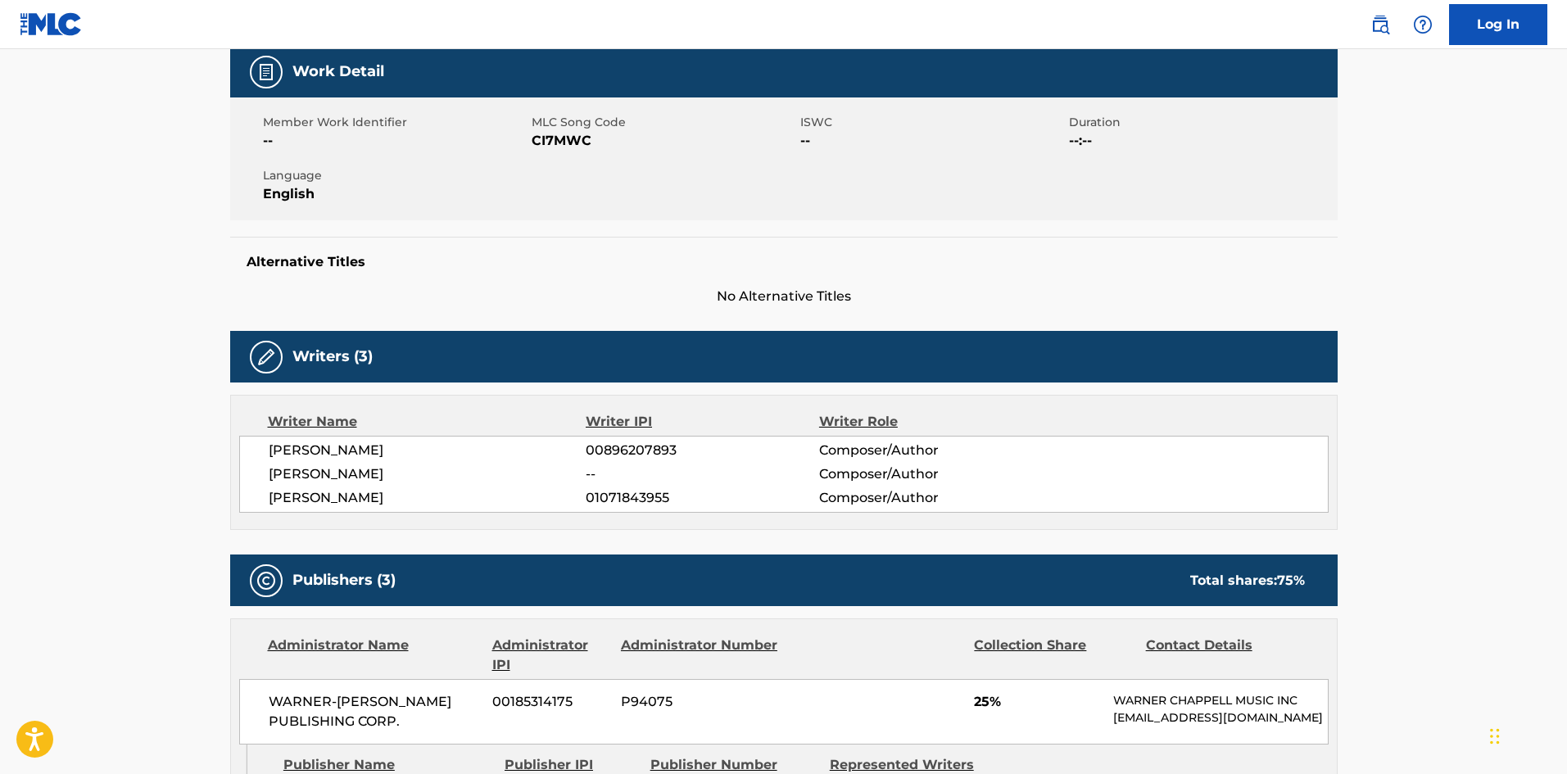
click at [615, 443] on span "00896207893" at bounding box center [702, 451] width 233 height 20
click at [618, 497] on span "01071843955" at bounding box center [702, 498] width 233 height 20
